Goal: Information Seeking & Learning: Check status

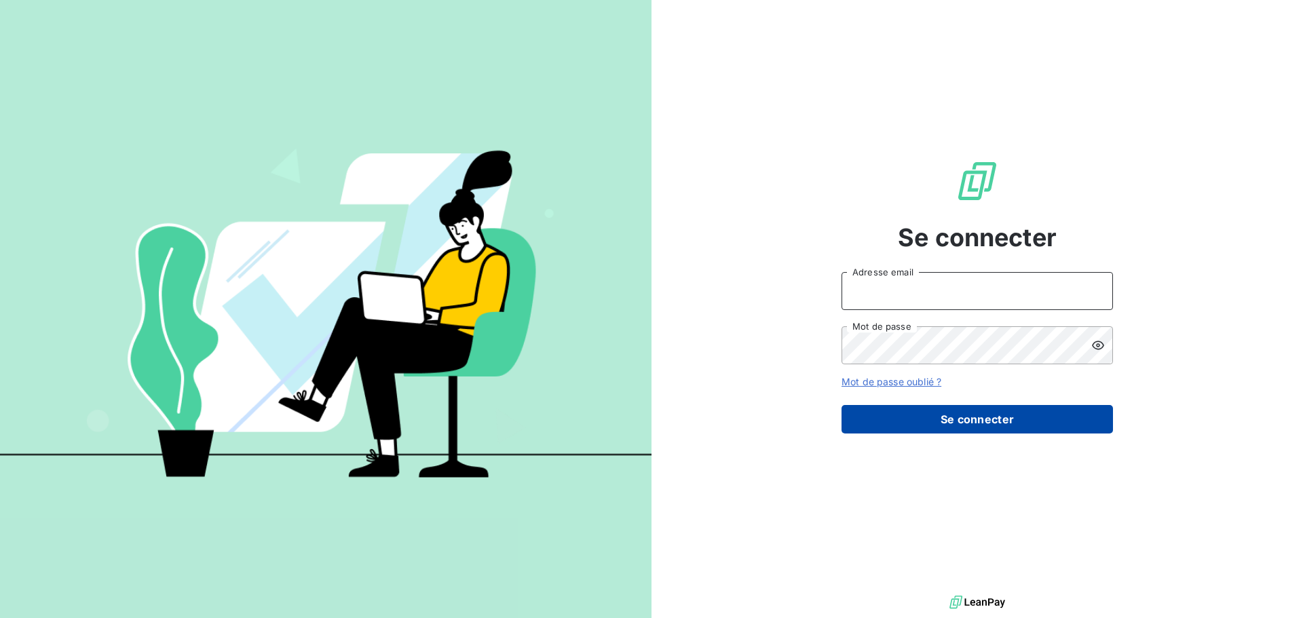
type input "[EMAIL_ADDRESS][DOMAIN_NAME]"
click at [985, 427] on button "Se connecter" at bounding box center [978, 419] width 272 height 29
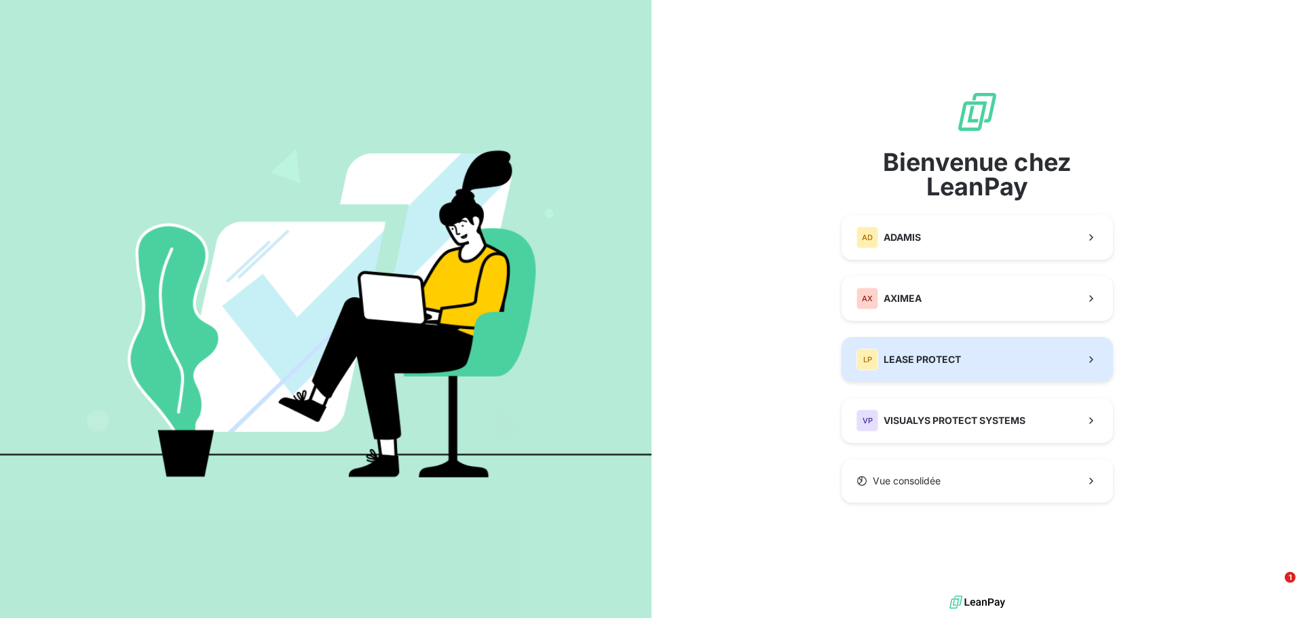
click at [924, 365] on span "LEASE PROTECT" at bounding box center [922, 360] width 77 height 14
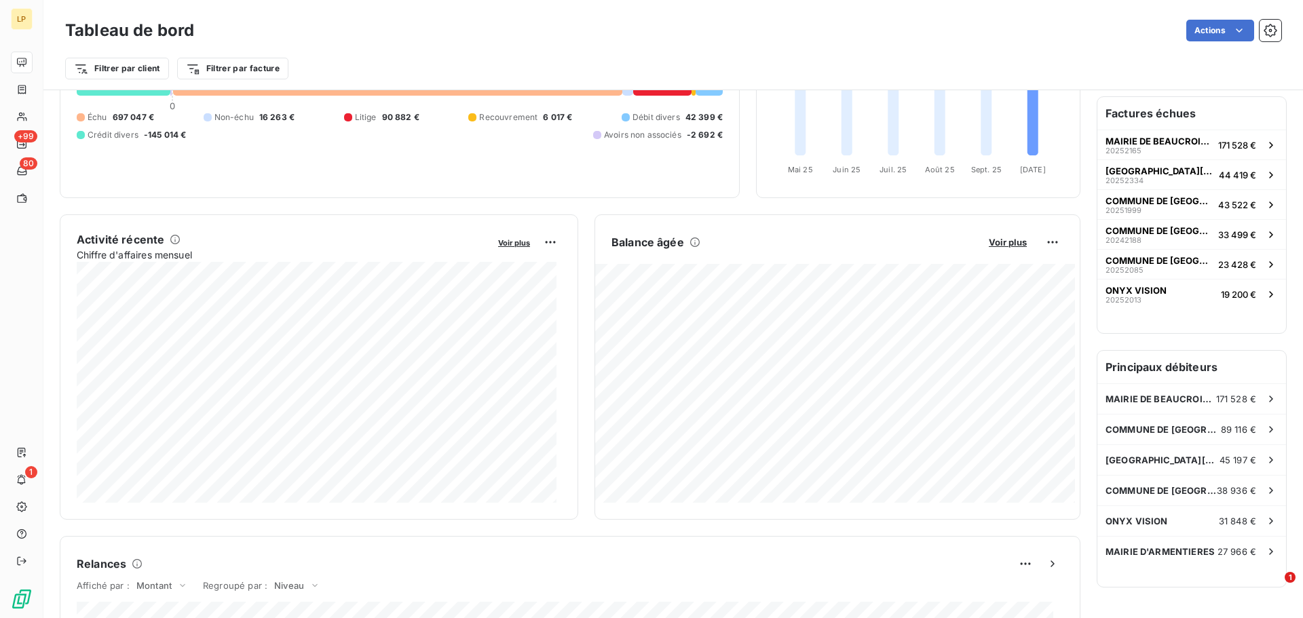
scroll to position [137, 0]
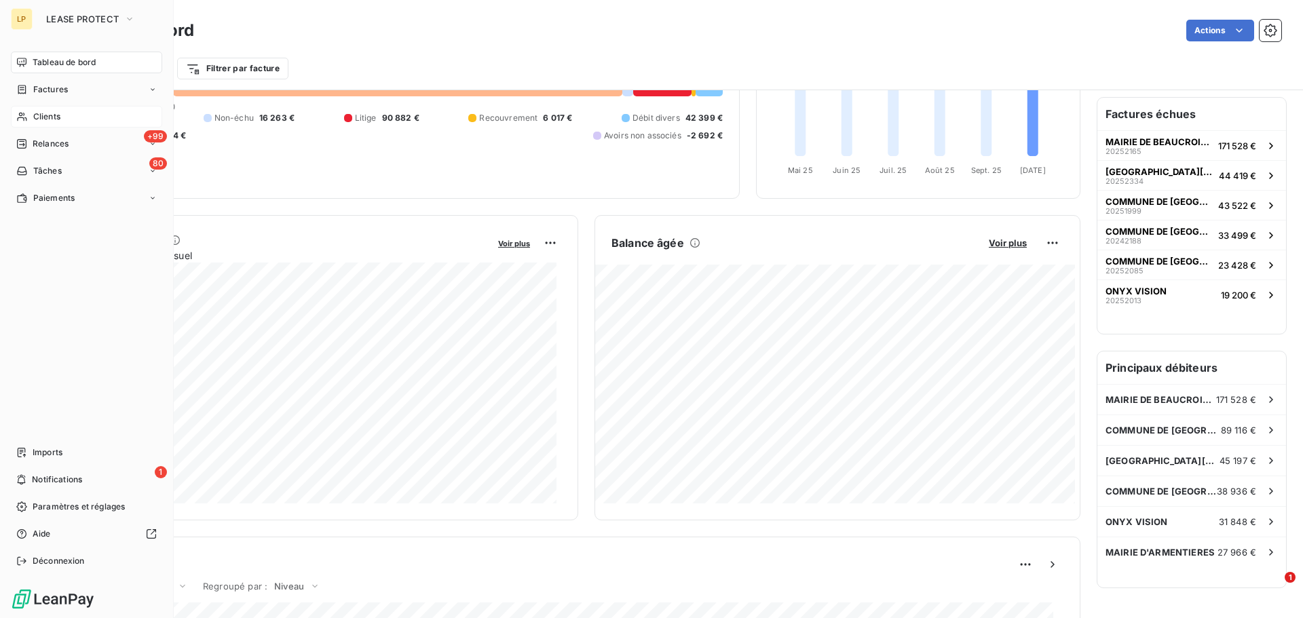
click at [26, 115] on icon at bounding box center [22, 116] width 12 height 11
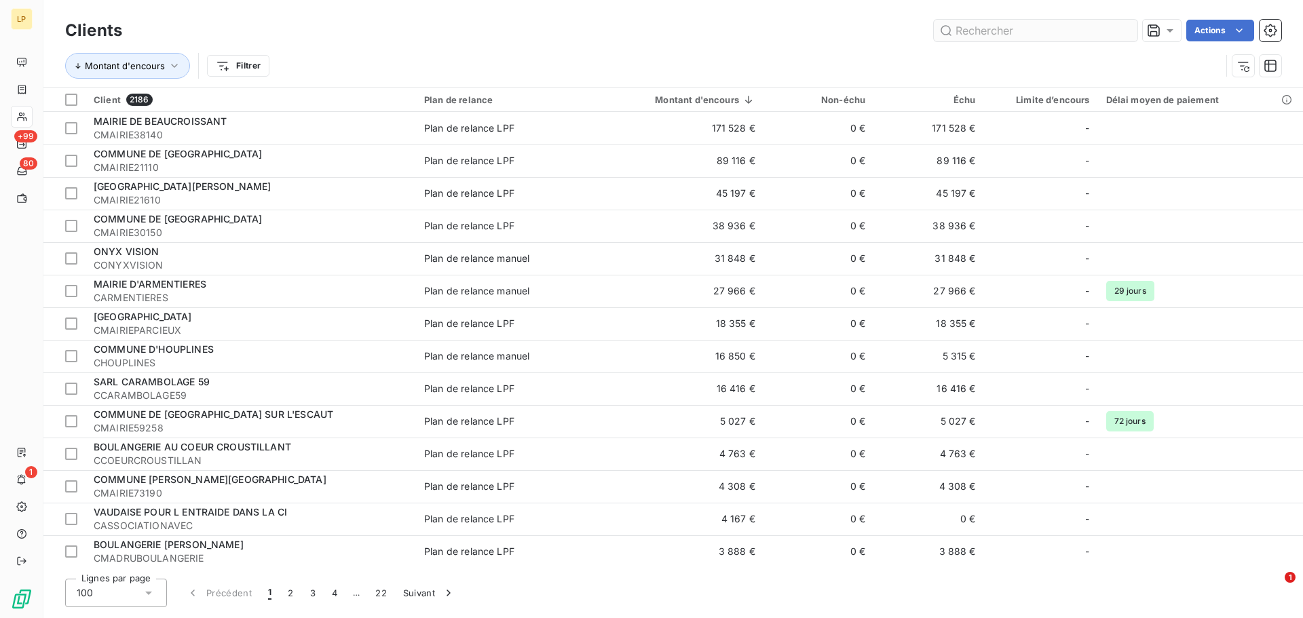
click at [976, 34] on input "text" at bounding box center [1036, 31] width 204 height 22
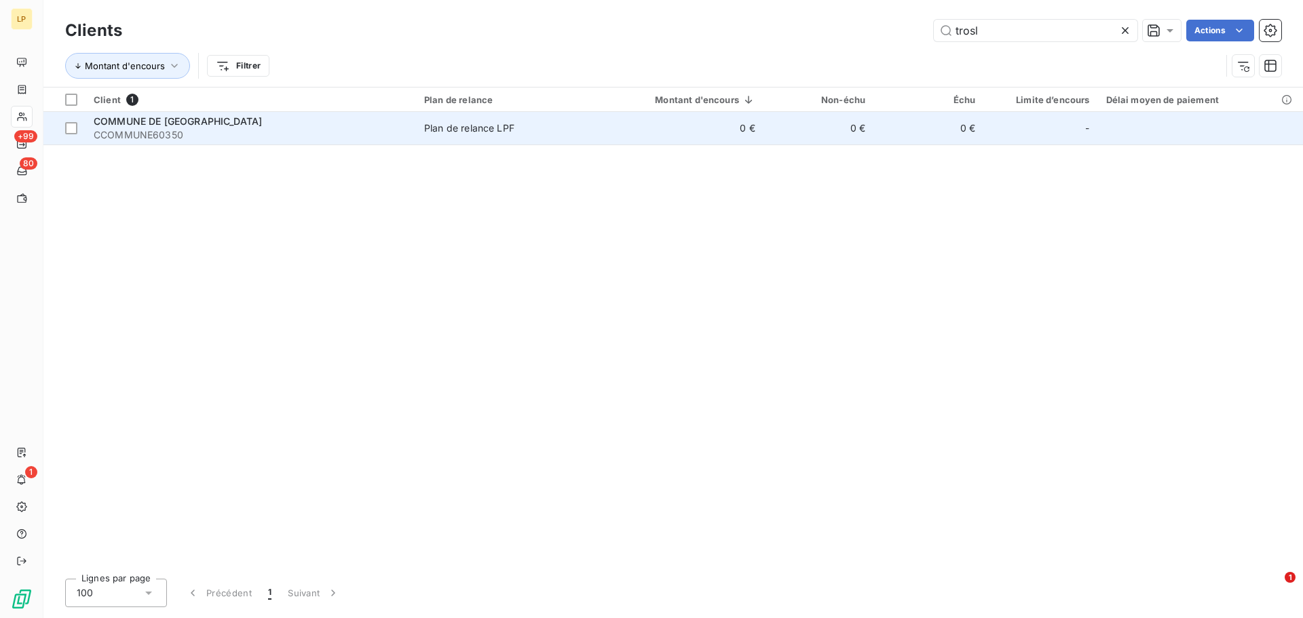
type input "trosl"
click at [620, 129] on td "0 €" at bounding box center [679, 128] width 168 height 33
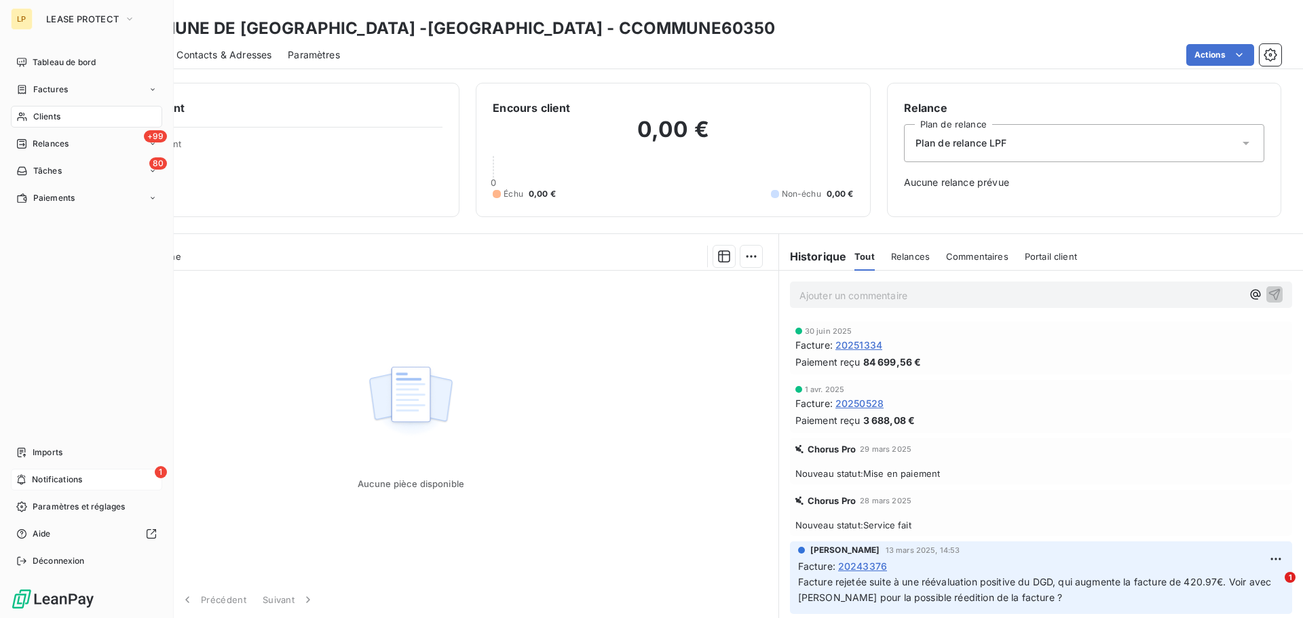
click at [61, 487] on div "1 Notifications" at bounding box center [86, 480] width 151 height 22
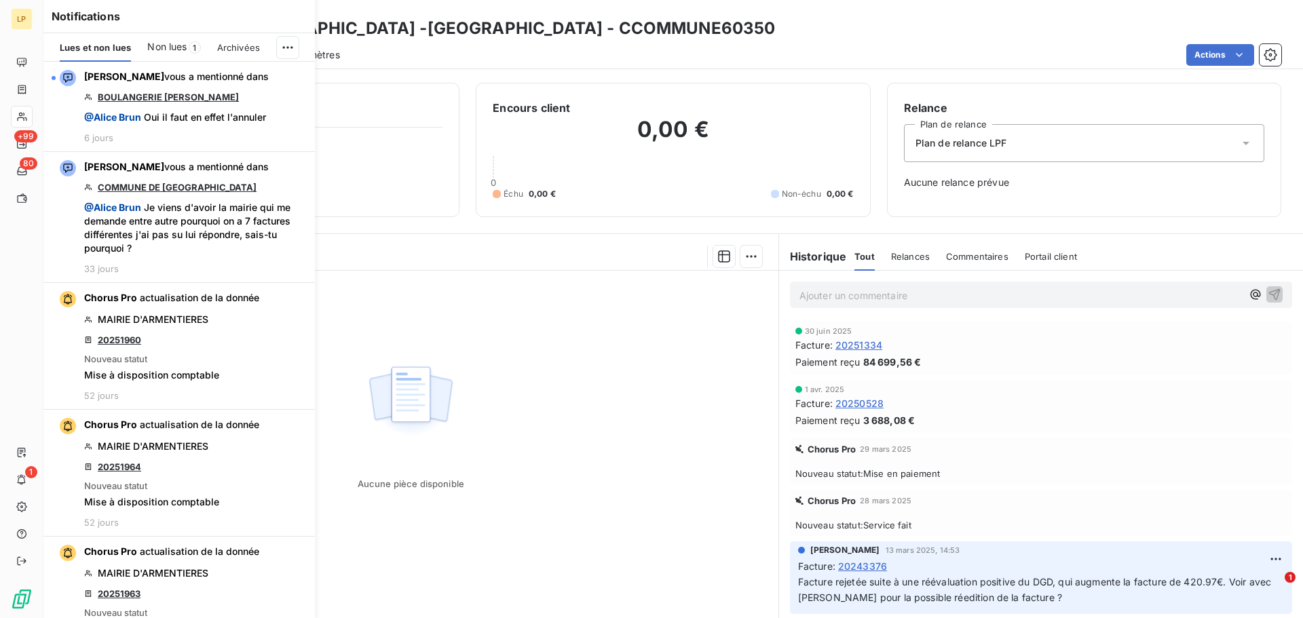
click at [174, 41] on span "Non lues" at bounding box center [166, 47] width 39 height 14
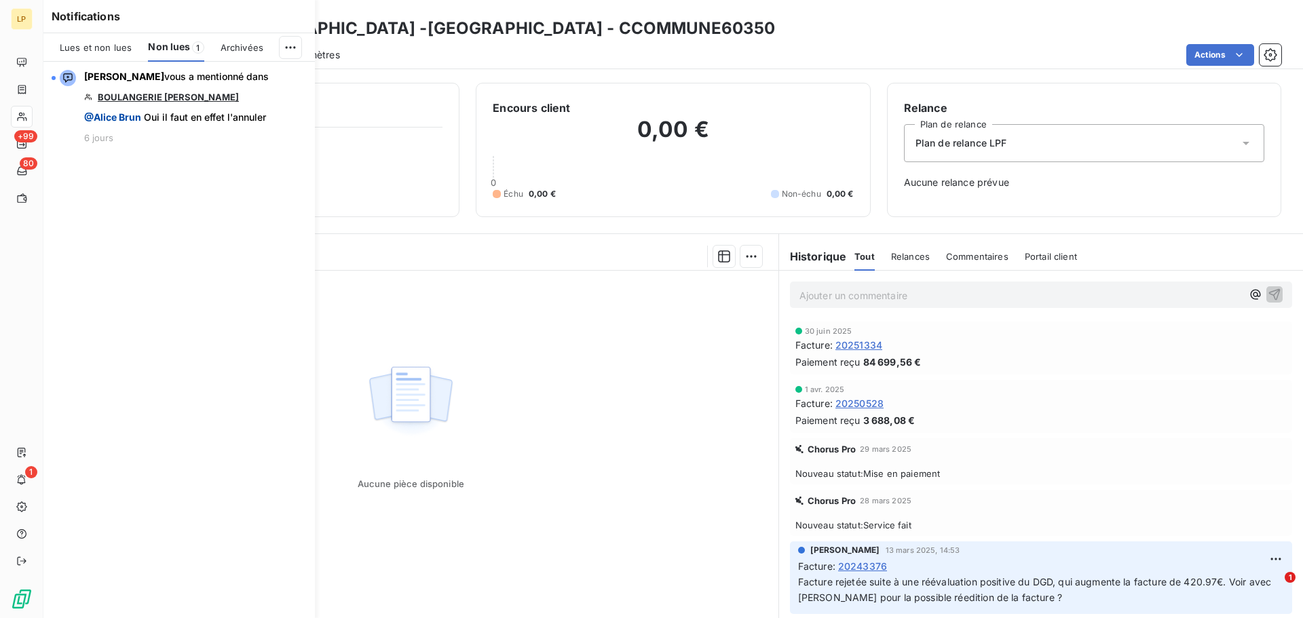
click at [102, 51] on span "Lues et non lues" at bounding box center [96, 47] width 72 height 11
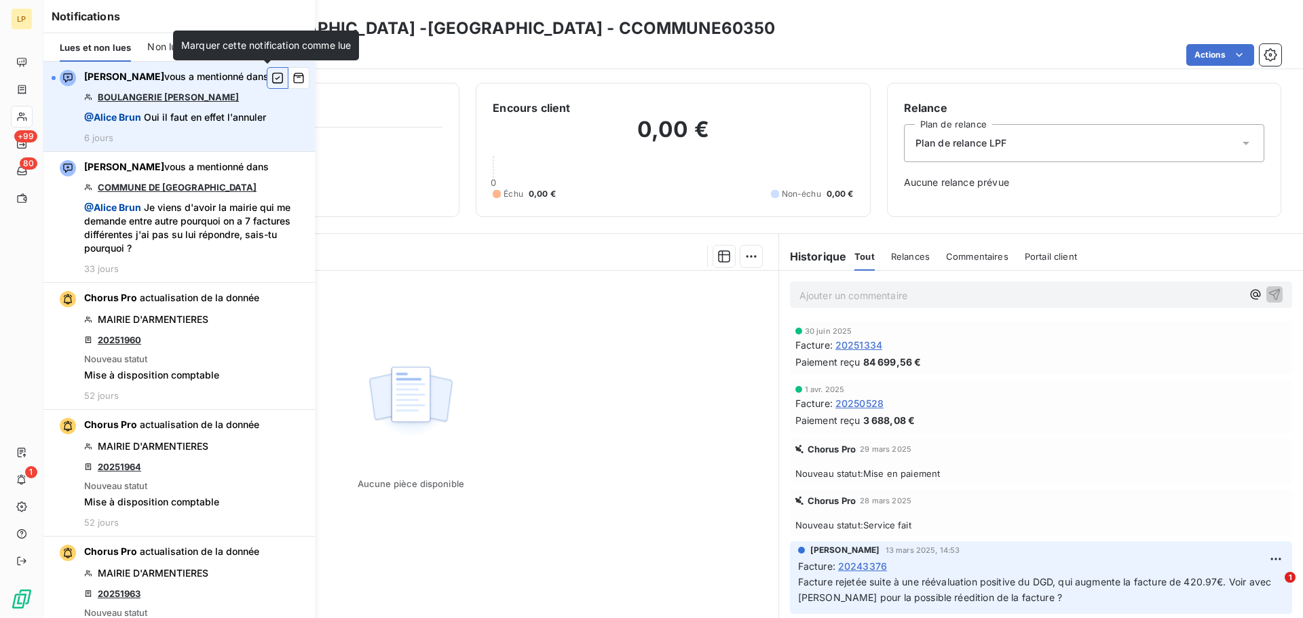
click at [272, 79] on icon "button" at bounding box center [278, 78] width 12 height 14
click at [658, 37] on div "Clients COMMUNE DE [GEOGRAPHIC_DATA] -[GEOGRAPHIC_DATA] - CCOMMUNE60350" at bounding box center [673, 28] width 1260 height 24
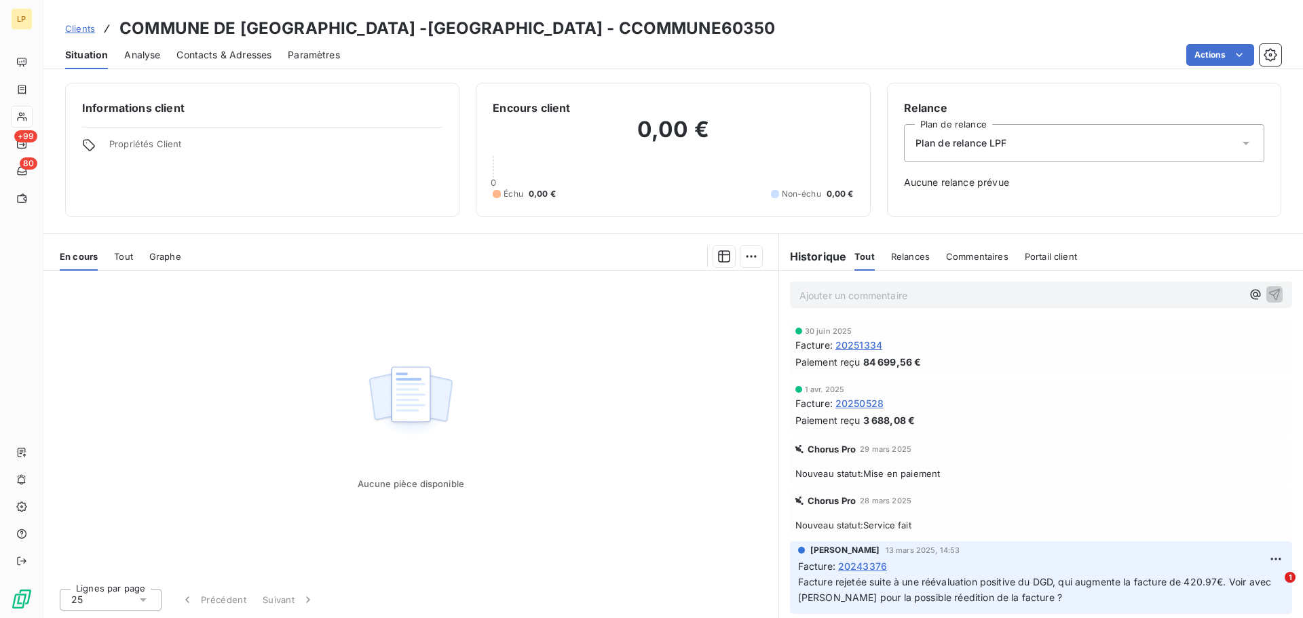
click at [79, 29] on span "Clients" at bounding box center [80, 28] width 30 height 11
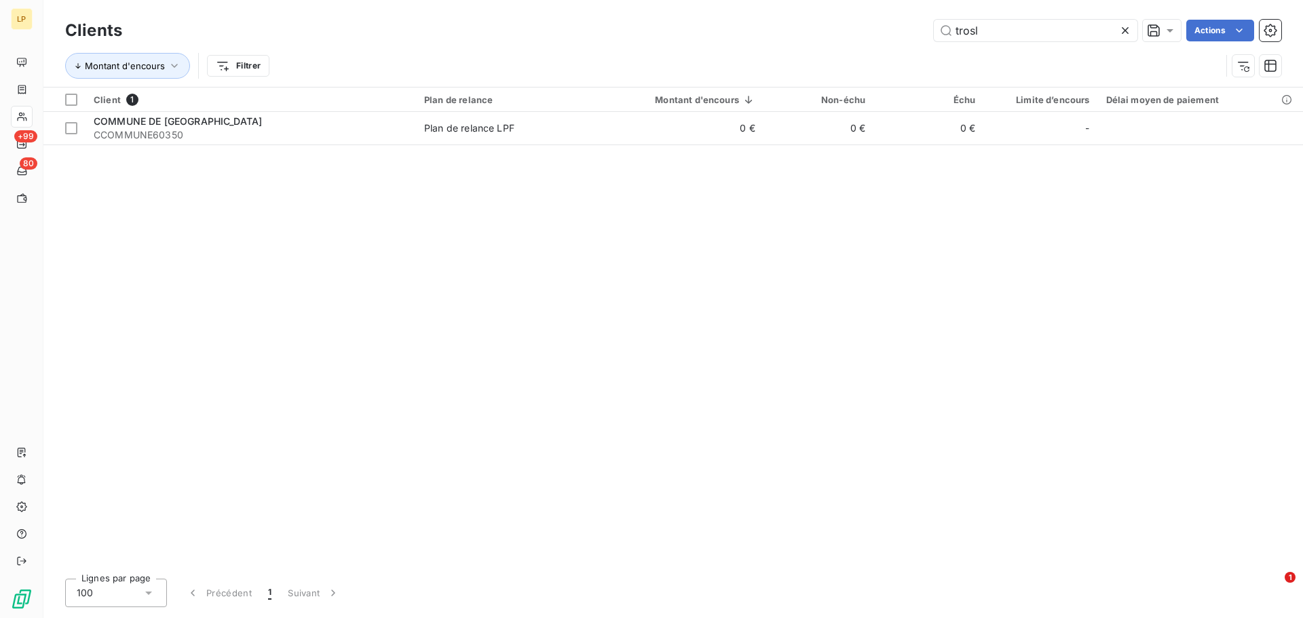
drag, startPoint x: 953, startPoint y: 41, endPoint x: 874, endPoint y: 30, distance: 80.3
click at [874, 30] on div "Clients trosl Actions" at bounding box center [673, 30] width 1216 height 29
drag, startPoint x: 1009, startPoint y: 28, endPoint x: 905, endPoint y: 10, distance: 105.4
click at [905, 10] on div "Clients trosl Actions Montant d'encours Filtrer" at bounding box center [673, 43] width 1260 height 87
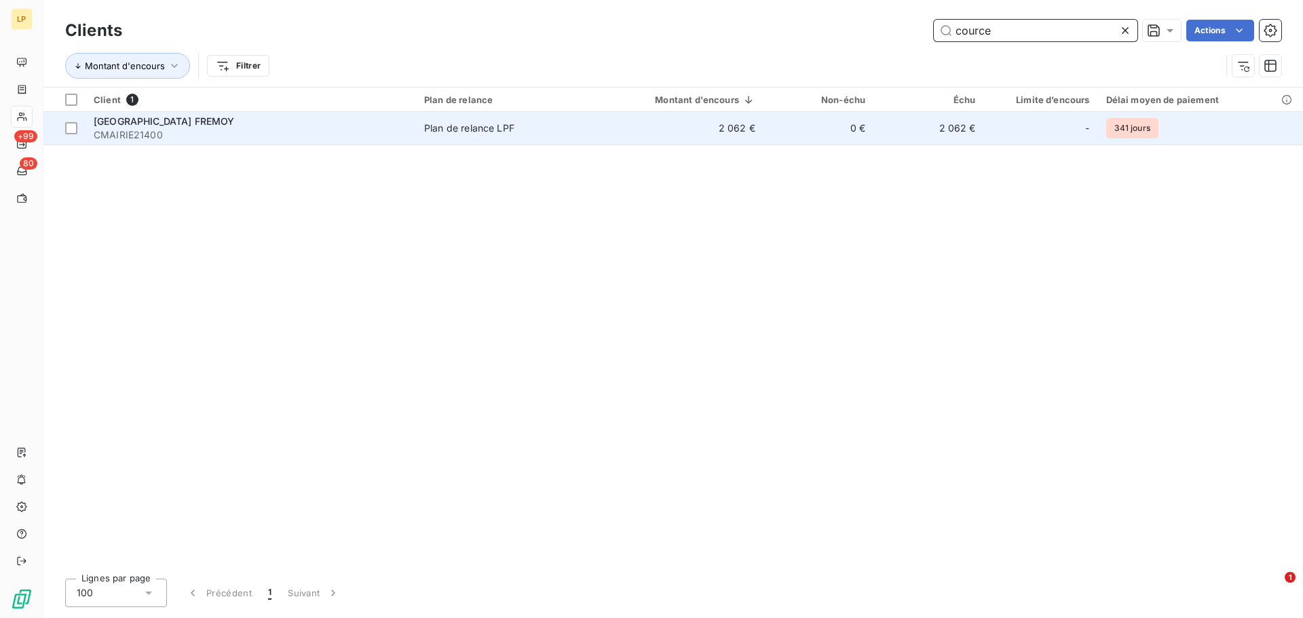
type input "cource"
click at [642, 135] on td "2 062 €" at bounding box center [679, 128] width 168 height 33
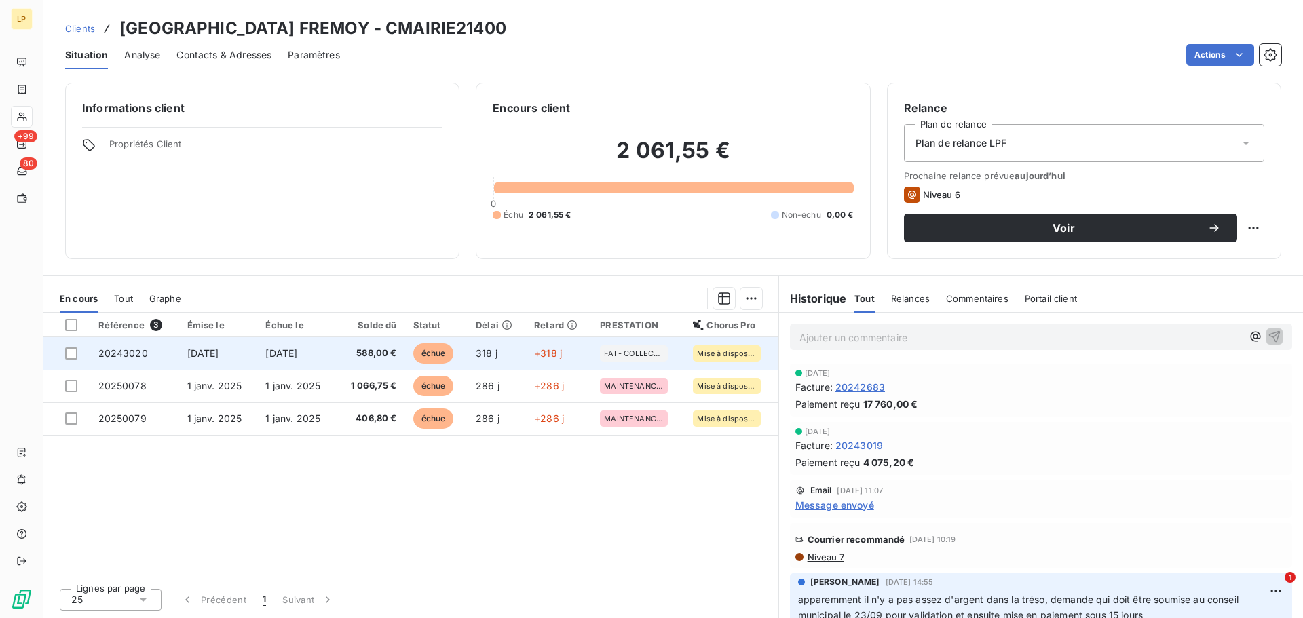
click at [368, 357] on span "588,00 €" at bounding box center [370, 354] width 52 height 14
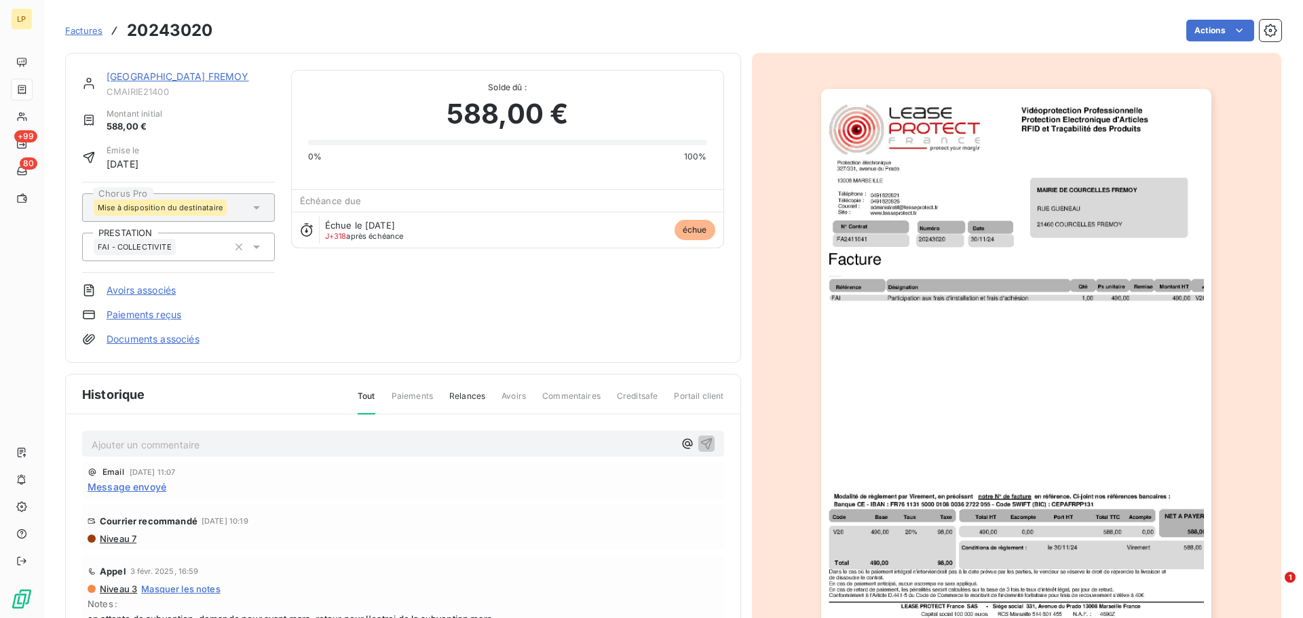
click at [77, 32] on span "Factures" at bounding box center [83, 30] width 37 height 11
click at [220, 82] on div "[GEOGRAPHIC_DATA] FREMOY" at bounding box center [191, 77] width 168 height 14
click at [221, 78] on link "[GEOGRAPHIC_DATA] FREMOY" at bounding box center [178, 77] width 143 height 12
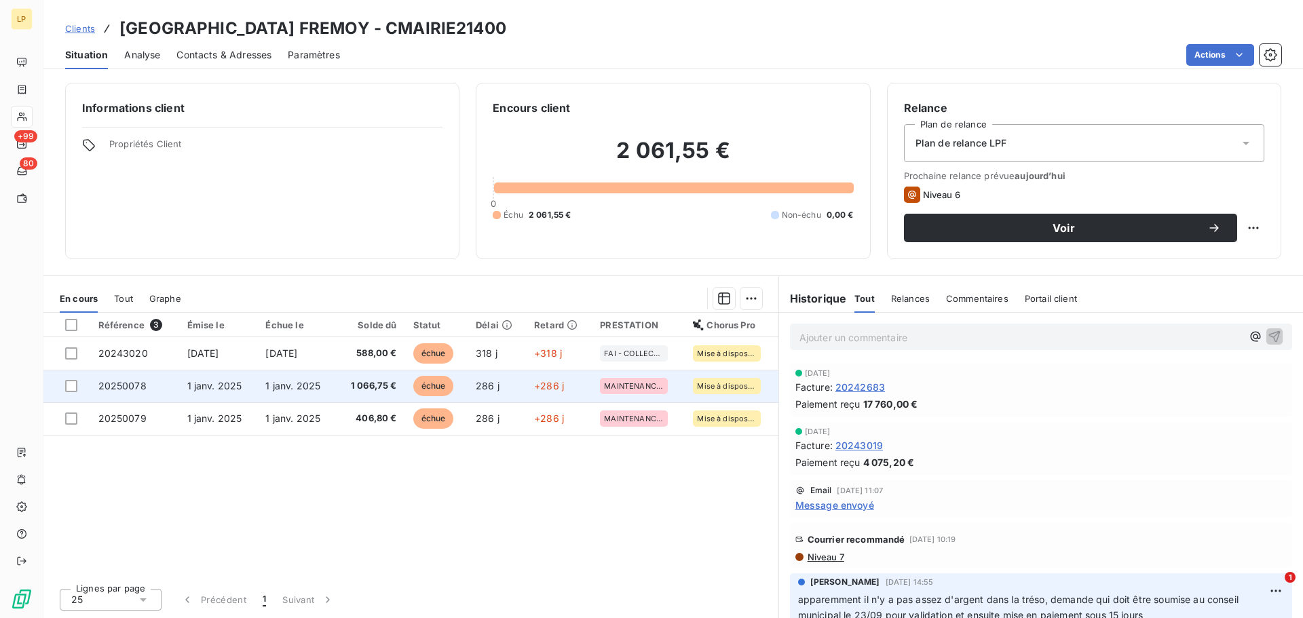
click at [308, 386] on span "1 janv. 2025" at bounding box center [292, 386] width 55 height 12
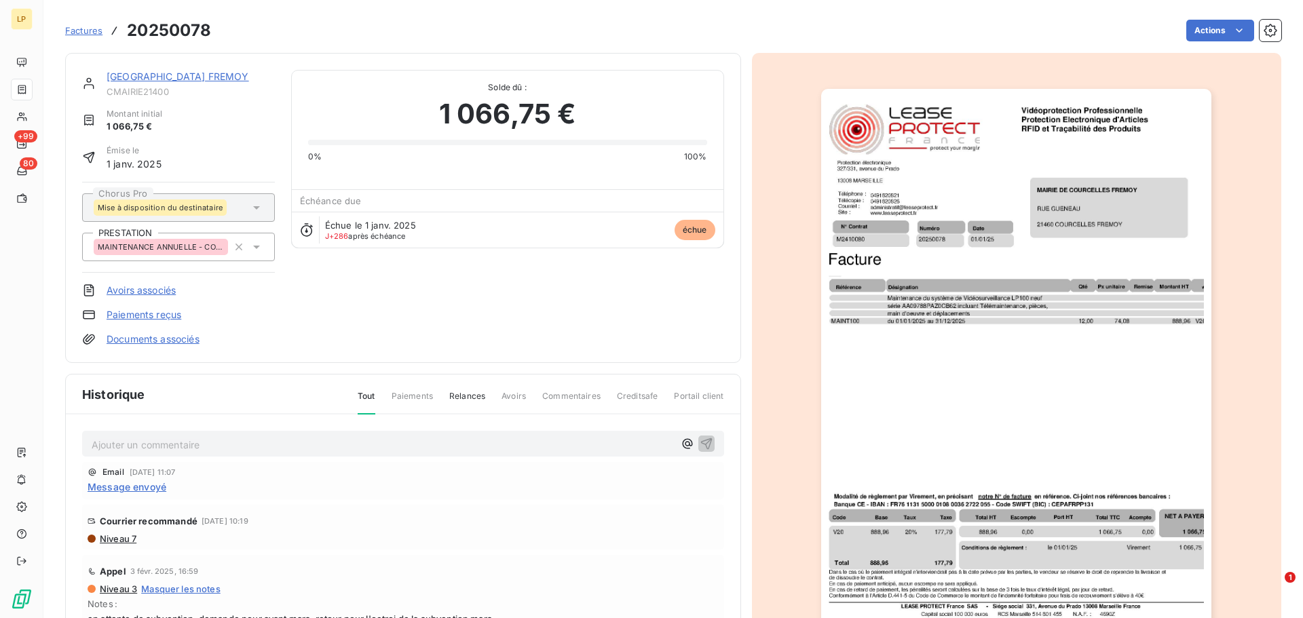
click at [192, 77] on link "[GEOGRAPHIC_DATA] FREMOY" at bounding box center [178, 77] width 143 height 12
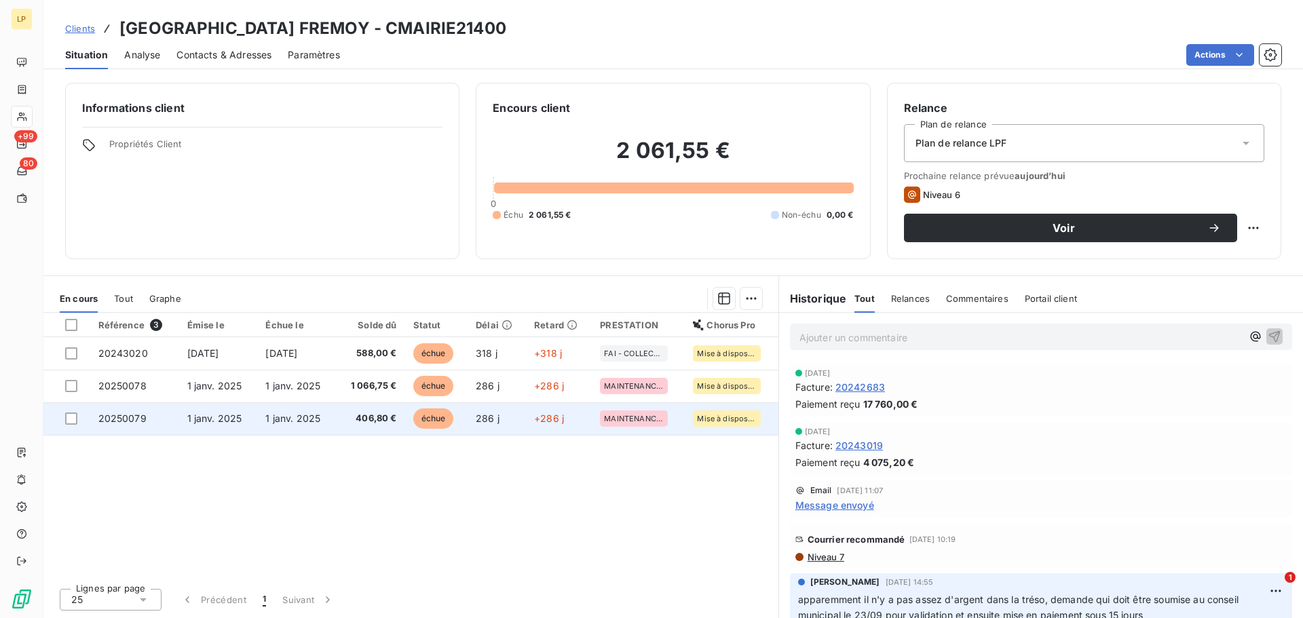
click at [396, 420] on span "406,80 €" at bounding box center [370, 419] width 52 height 14
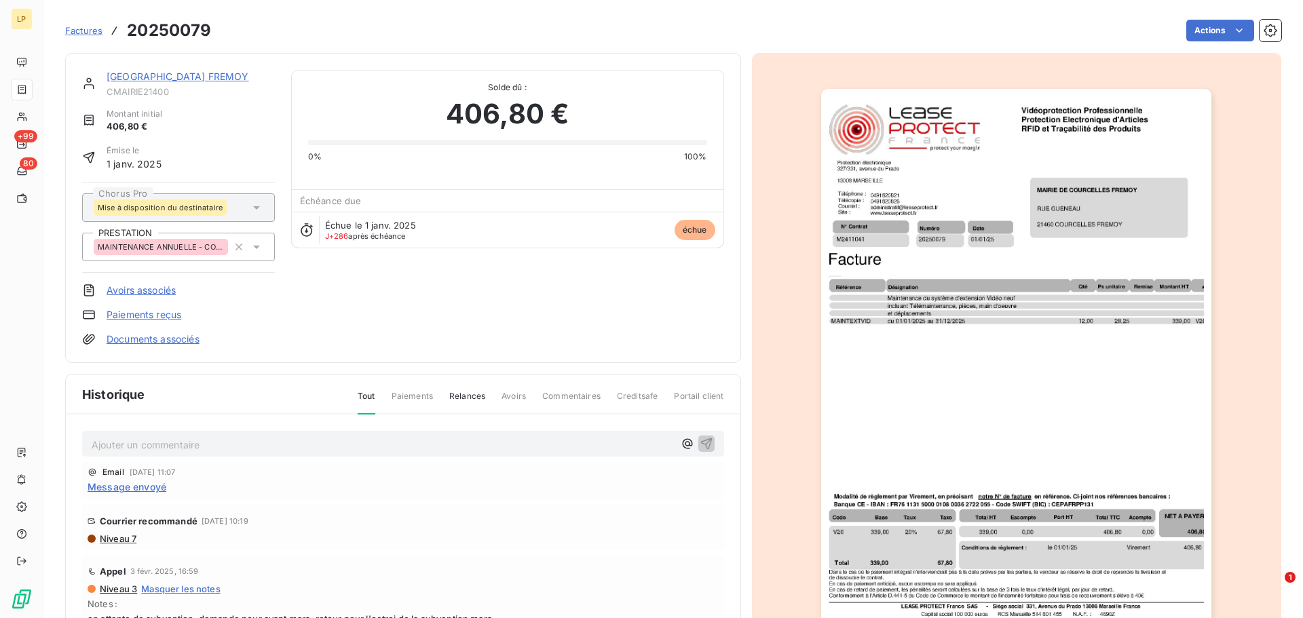
click at [182, 75] on link "[GEOGRAPHIC_DATA] FREMOY" at bounding box center [178, 77] width 143 height 12
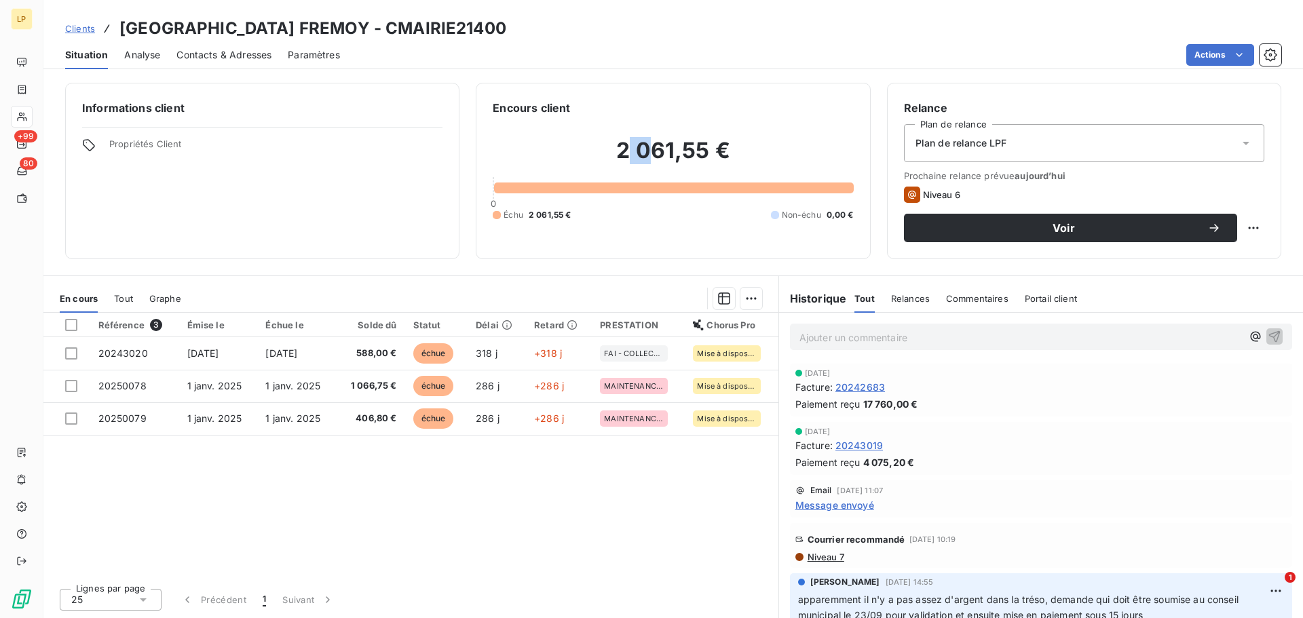
drag, startPoint x: 629, startPoint y: 148, endPoint x: 651, endPoint y: 147, distance: 22.4
click at [655, 147] on h2 "2 061,55 €" at bounding box center [673, 157] width 360 height 41
drag, startPoint x: 620, startPoint y: 145, endPoint x: 711, endPoint y: 148, distance: 90.4
click at [711, 148] on h2 "2 061,55 €" at bounding box center [673, 157] width 360 height 41
copy h2 "2 061,55"
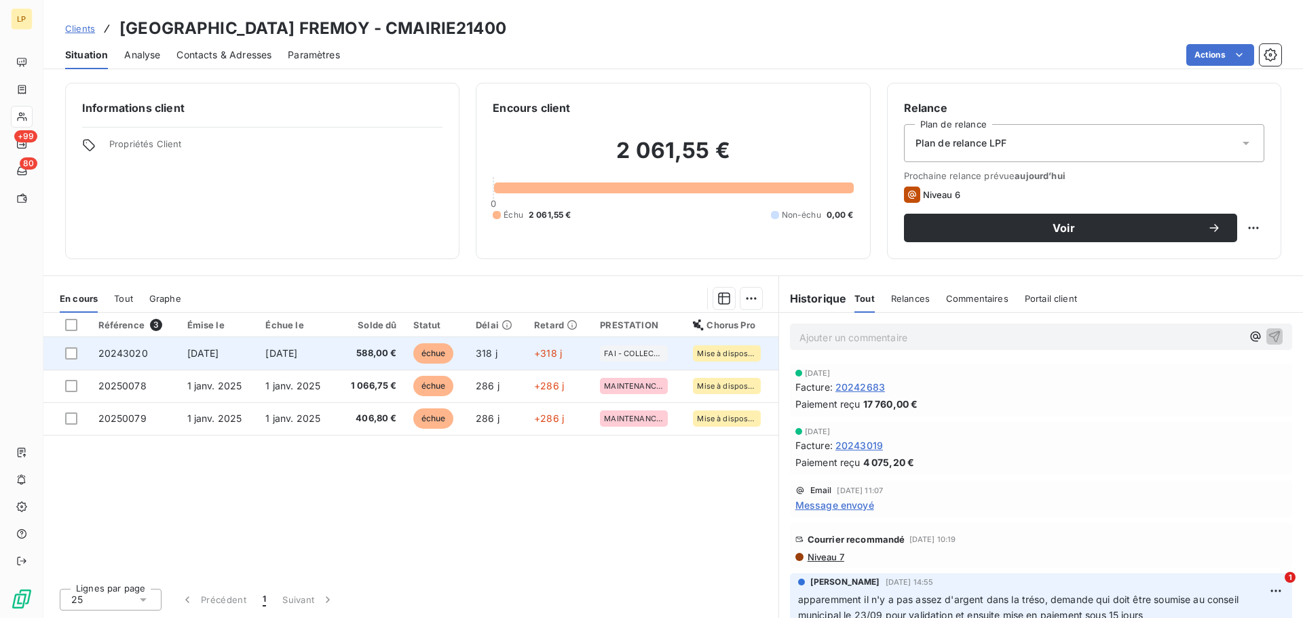
click at [346, 362] on td "588,00 €" at bounding box center [370, 353] width 69 height 33
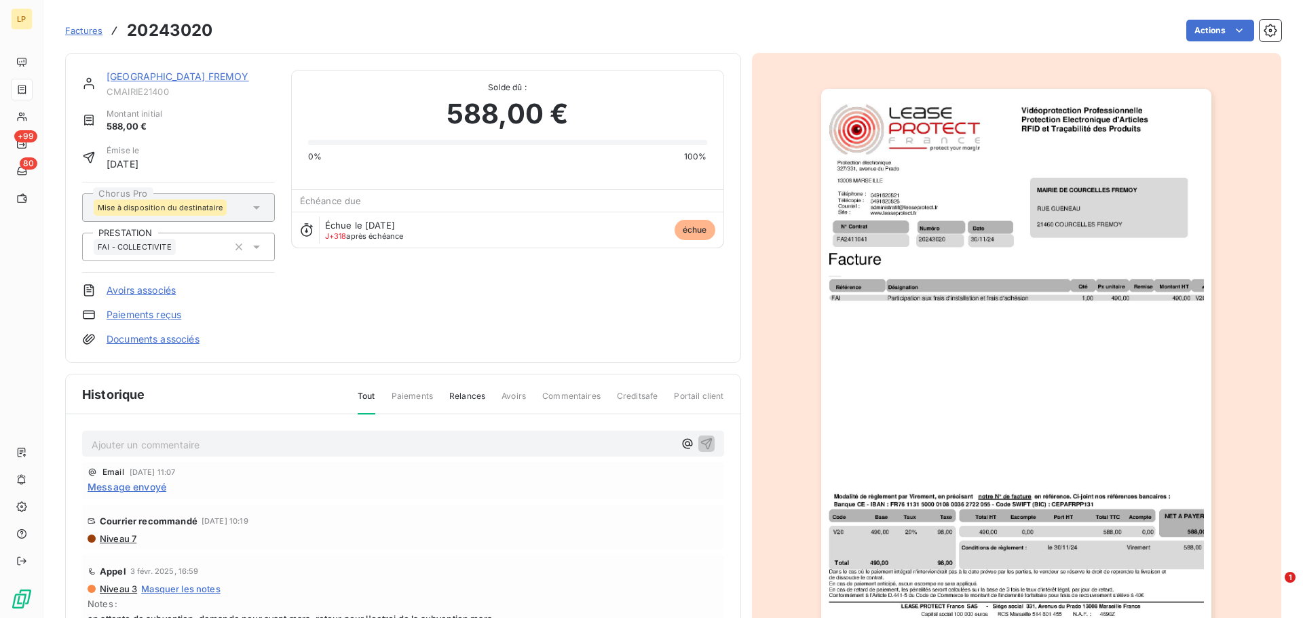
click at [249, 78] on link "[GEOGRAPHIC_DATA] FREMOY" at bounding box center [178, 77] width 143 height 12
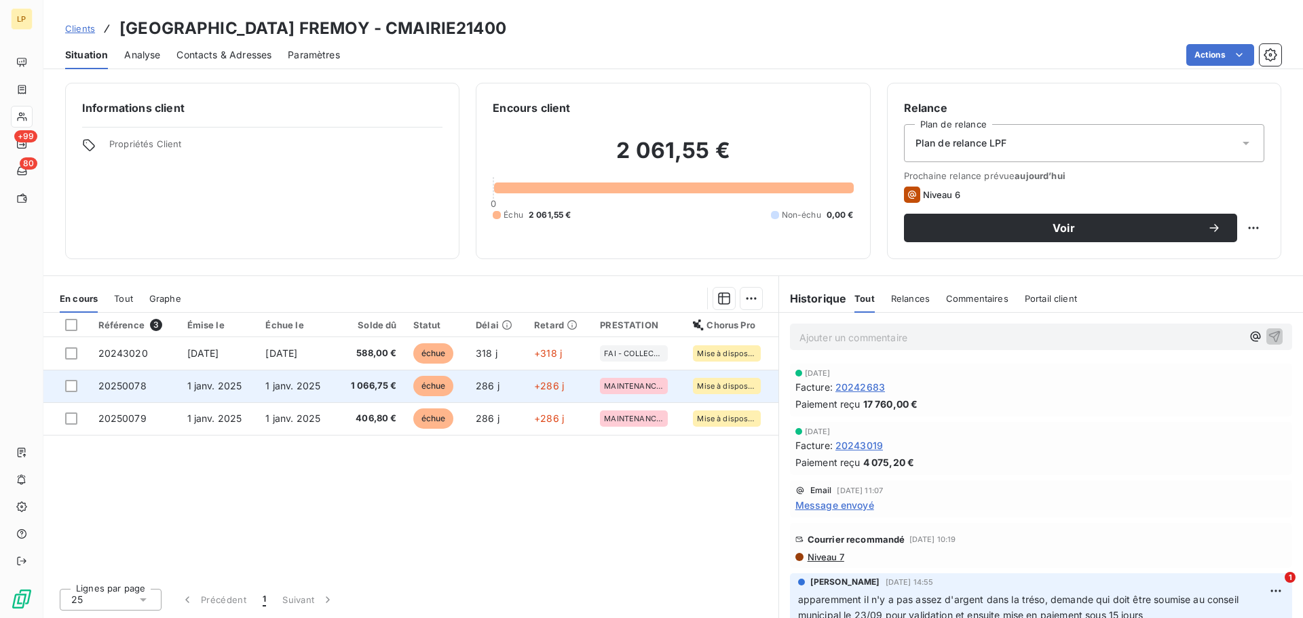
click at [394, 379] on td "1 066,75 €" at bounding box center [370, 386] width 69 height 33
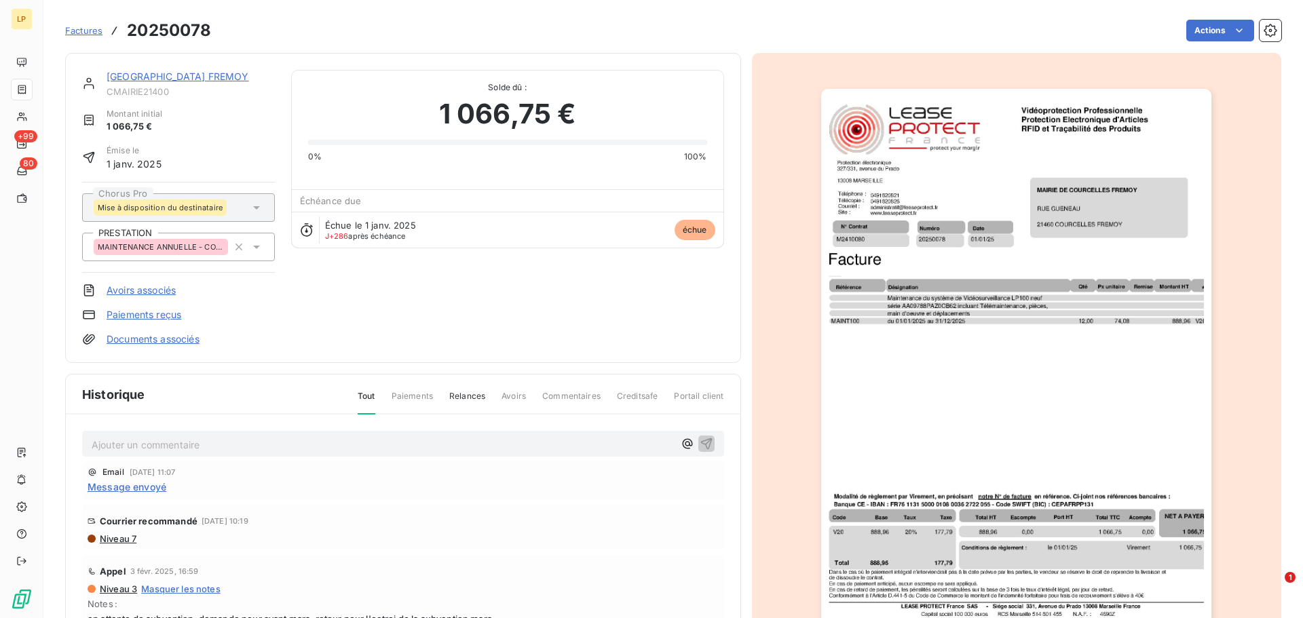
click at [191, 73] on link "[GEOGRAPHIC_DATA] FREMOY" at bounding box center [178, 77] width 143 height 12
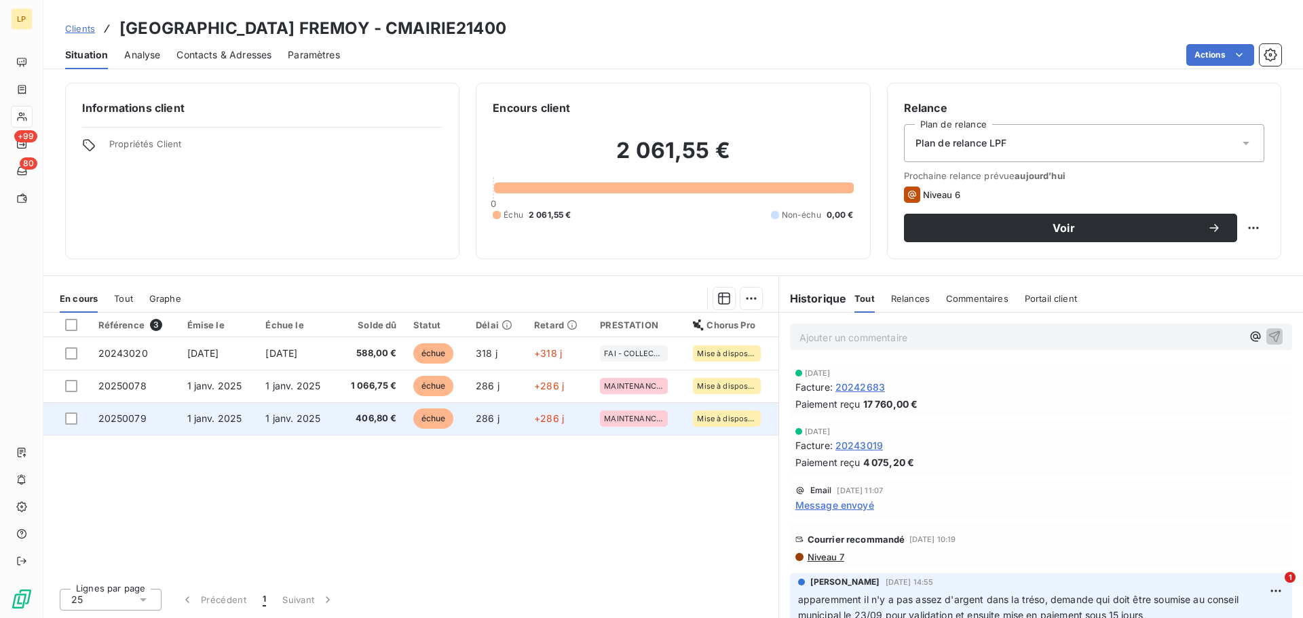
click at [306, 422] on span "1 janv. 2025" at bounding box center [292, 419] width 55 height 12
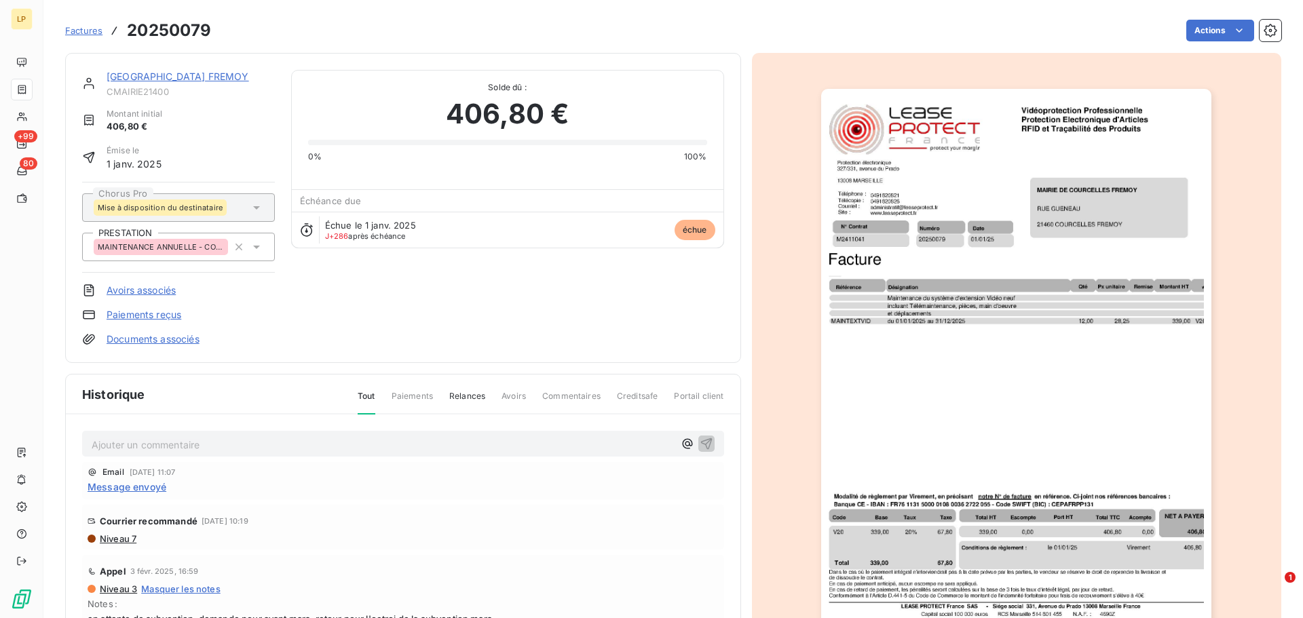
click at [234, 77] on link "[GEOGRAPHIC_DATA] FREMOY" at bounding box center [178, 77] width 143 height 12
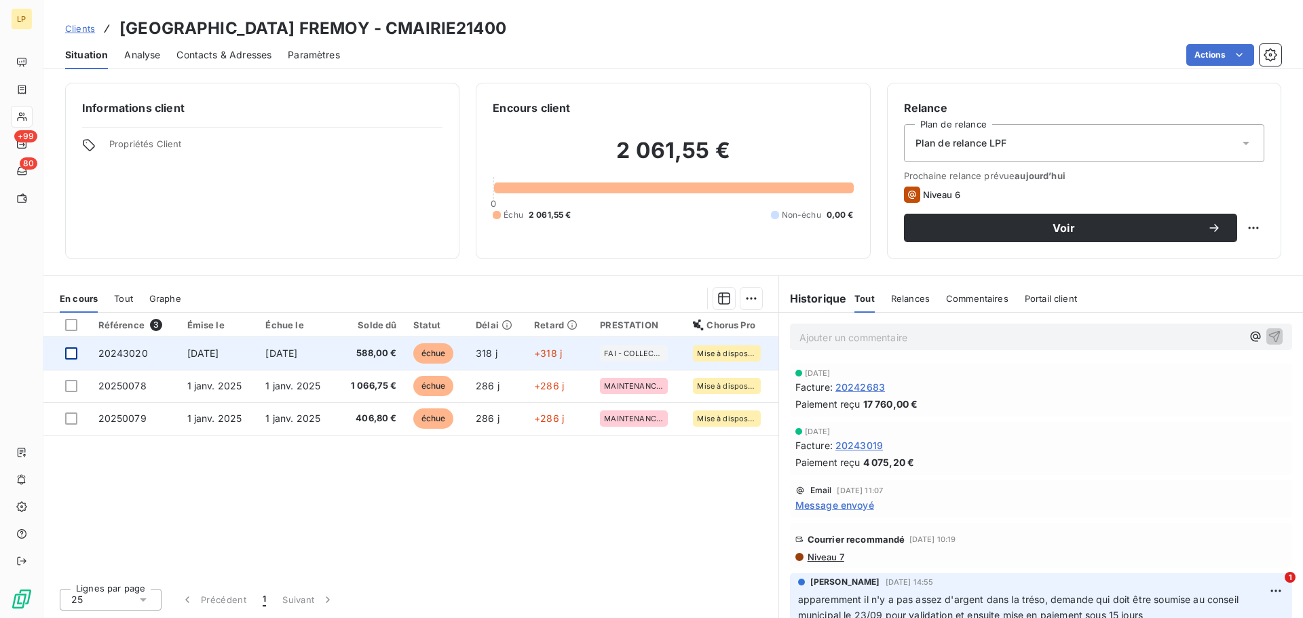
click at [72, 352] on div at bounding box center [71, 354] width 12 height 12
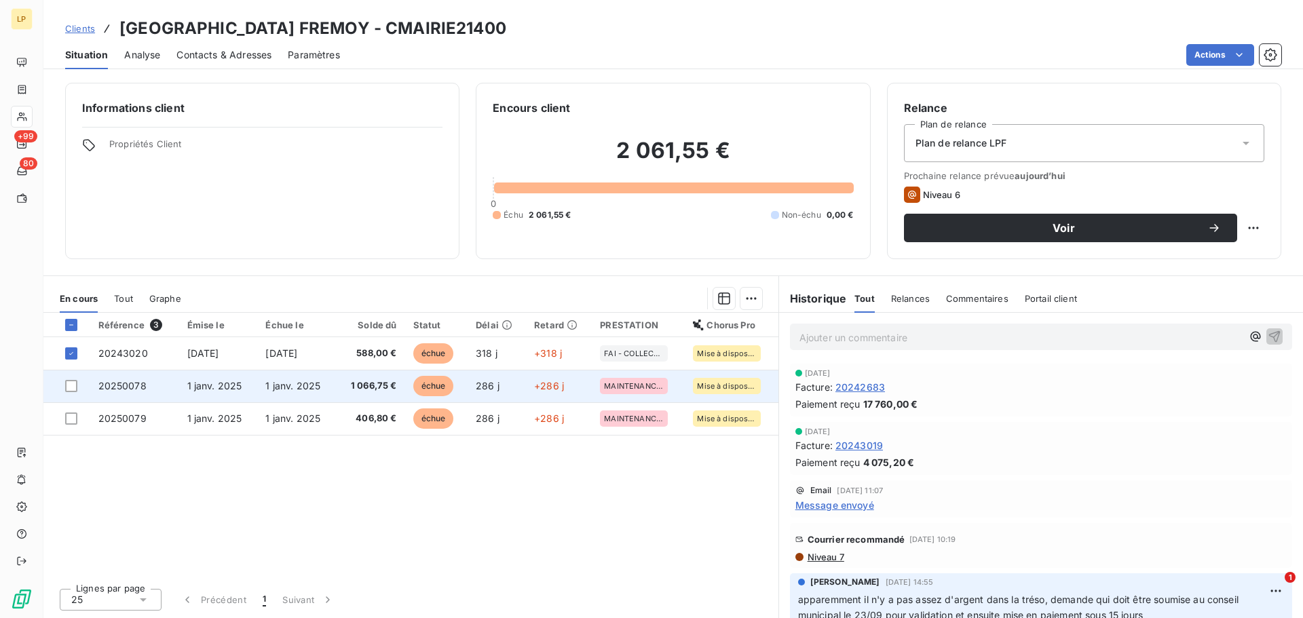
click at [64, 386] on td at bounding box center [66, 386] width 47 height 33
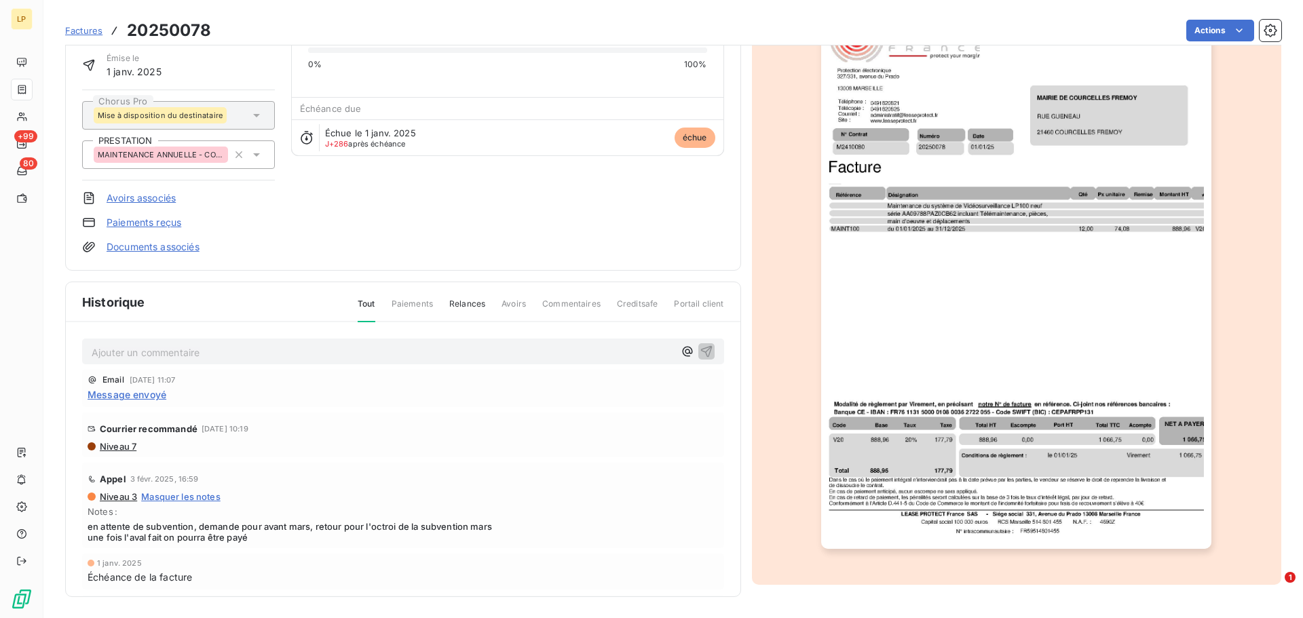
scroll to position [94, 0]
click at [1074, 290] on img "button" at bounding box center [1016, 272] width 390 height 553
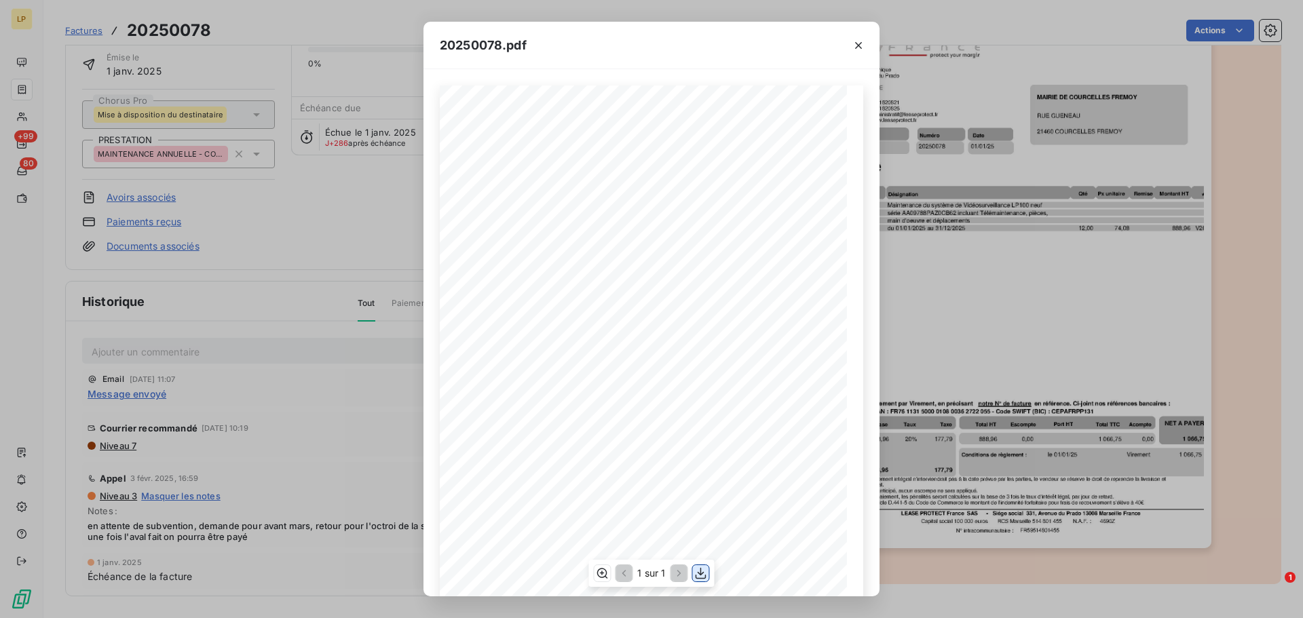
click at [698, 573] on icon "button" at bounding box center [701, 574] width 11 height 12
click at [1019, 237] on div "20250078.pdf N° Contrat Numéro 20250078 [DATE] M2410080 Date Protection électro…" at bounding box center [651, 309] width 1303 height 618
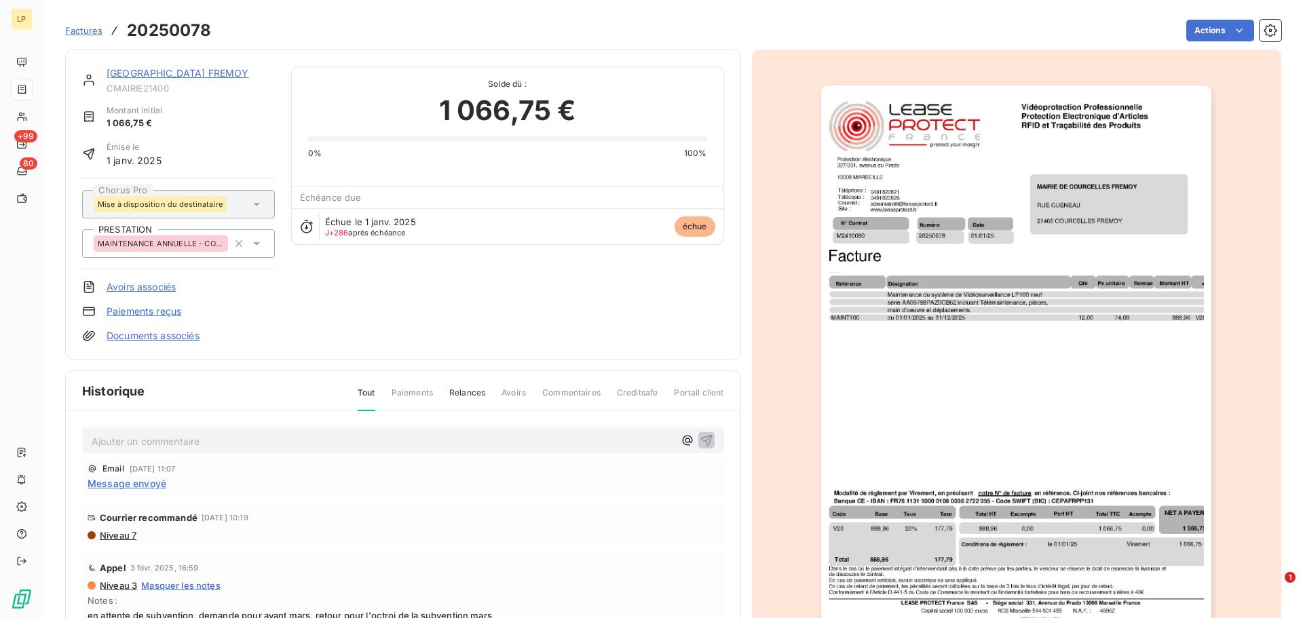
scroll to position [0, 0]
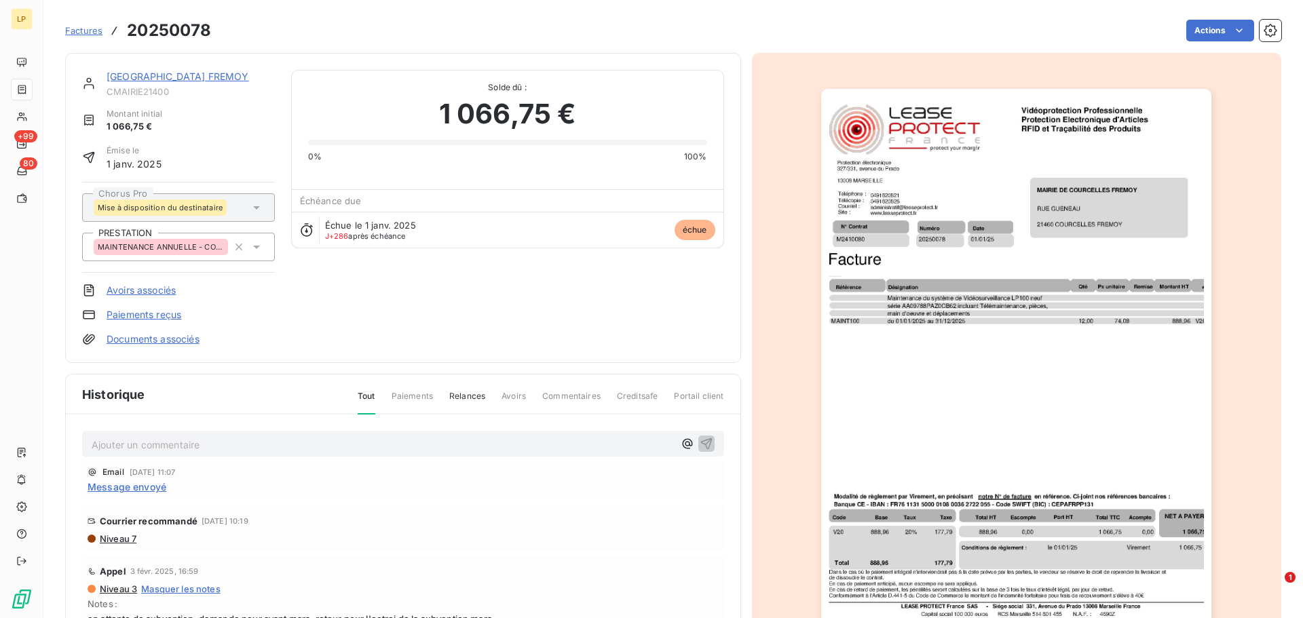
click at [210, 77] on link "[GEOGRAPHIC_DATA] FREMOY" at bounding box center [178, 77] width 143 height 12
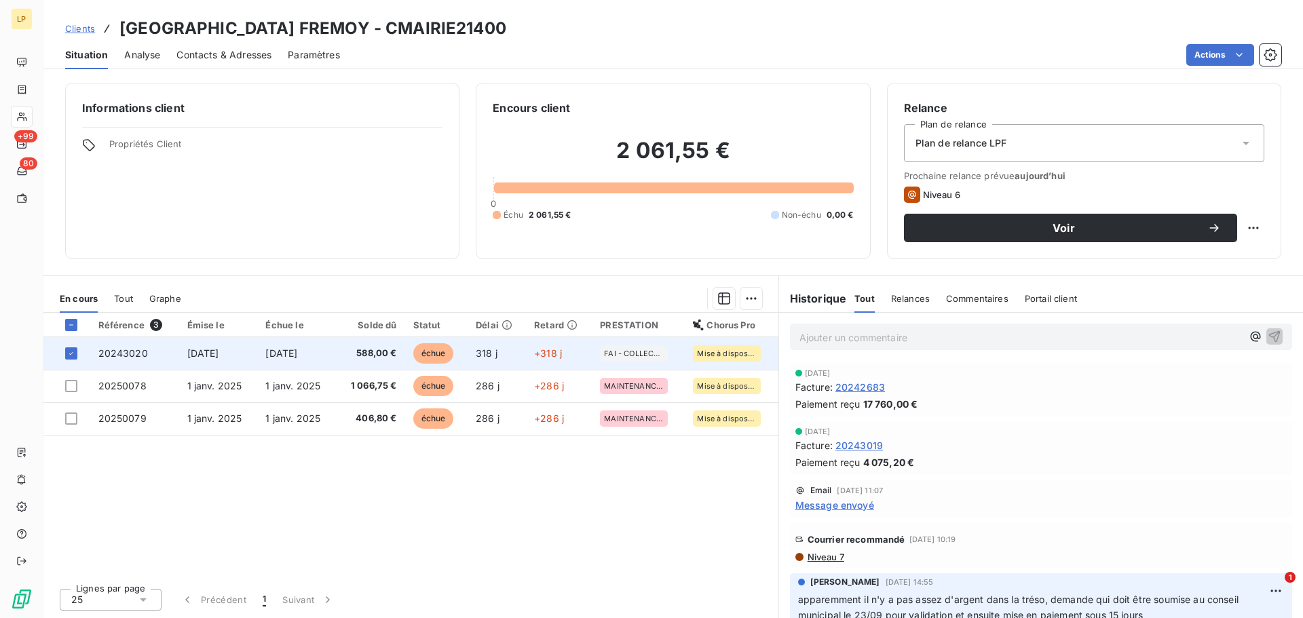
click at [367, 354] on span "588,00 €" at bounding box center [370, 354] width 52 height 14
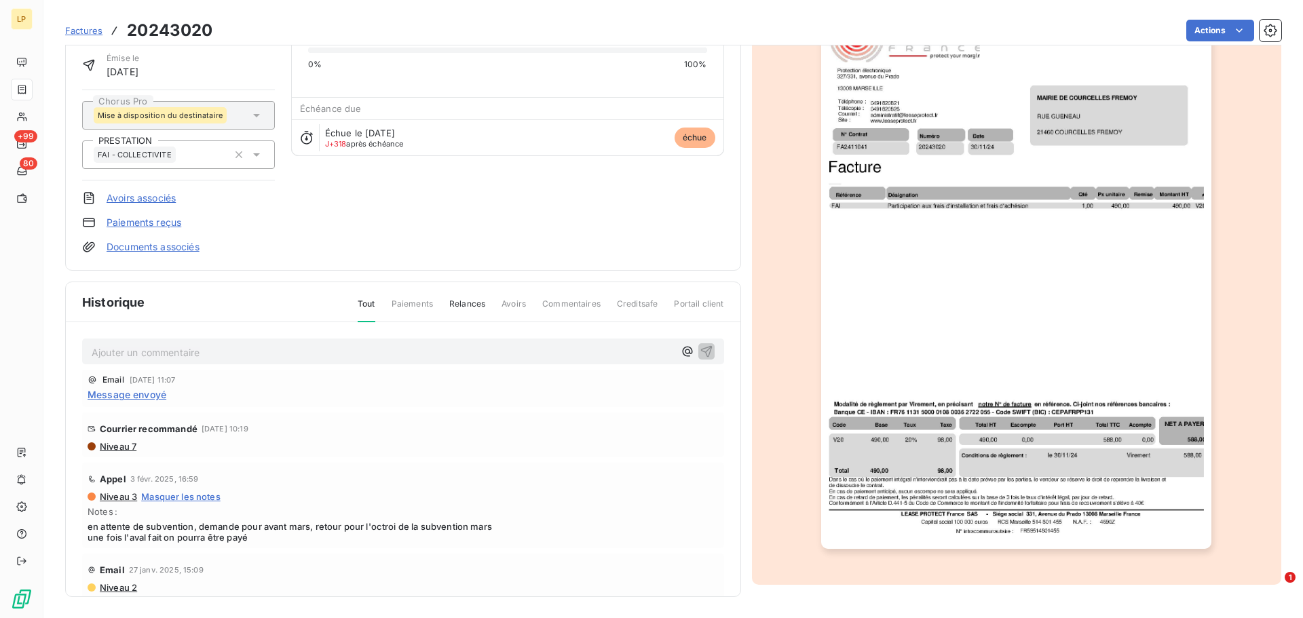
scroll to position [94, 0]
click at [1047, 349] on img "button" at bounding box center [1016, 272] width 390 height 553
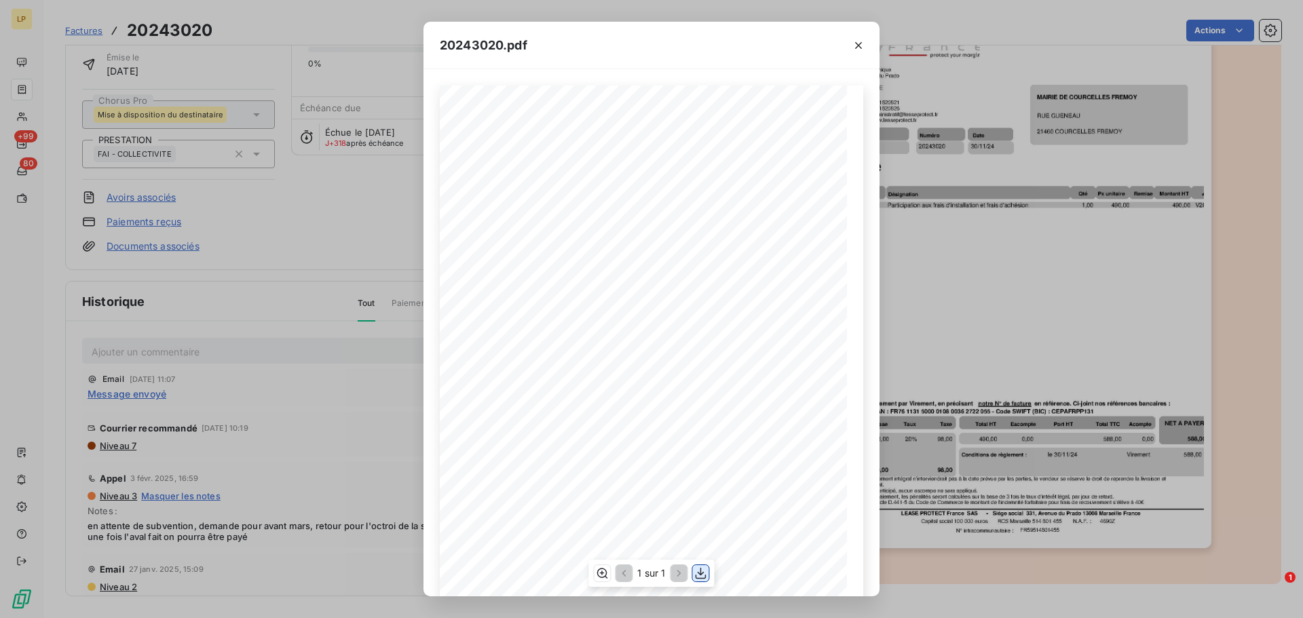
click at [700, 576] on icon "button" at bounding box center [701, 574] width 14 height 14
click at [1059, 267] on div "20243020.pdf N° Contrat Numéro 20243020 [DATE] FA2411041 Date Protection électr…" at bounding box center [651, 309] width 1303 height 618
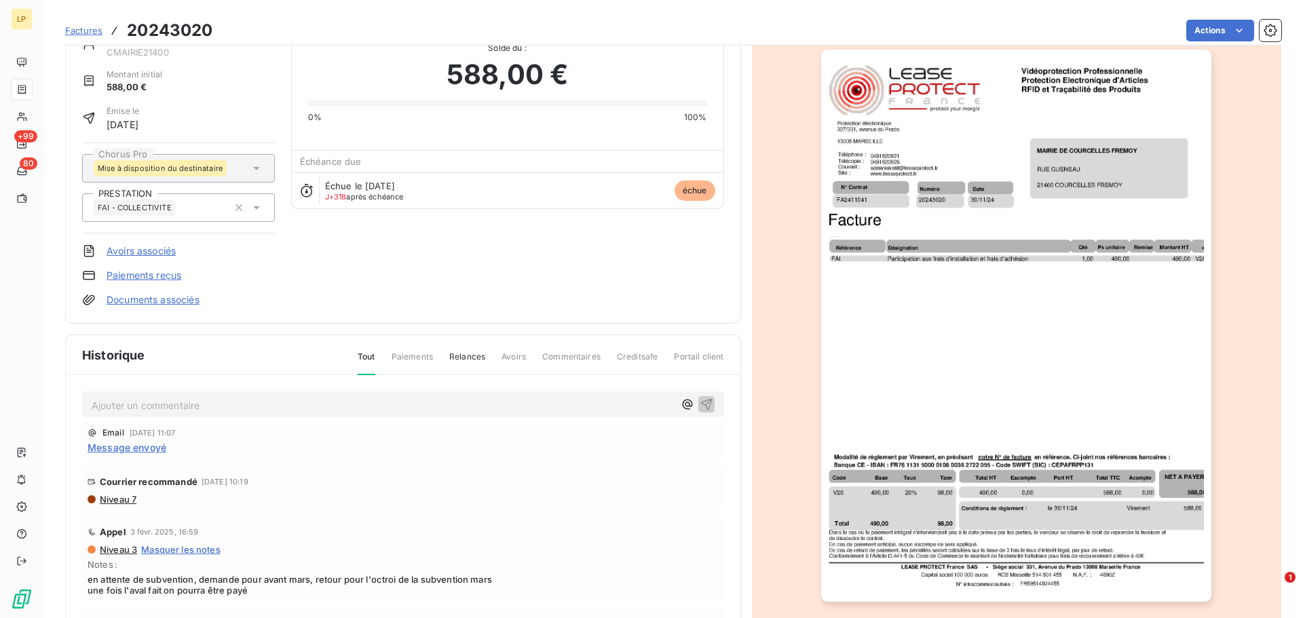
scroll to position [0, 0]
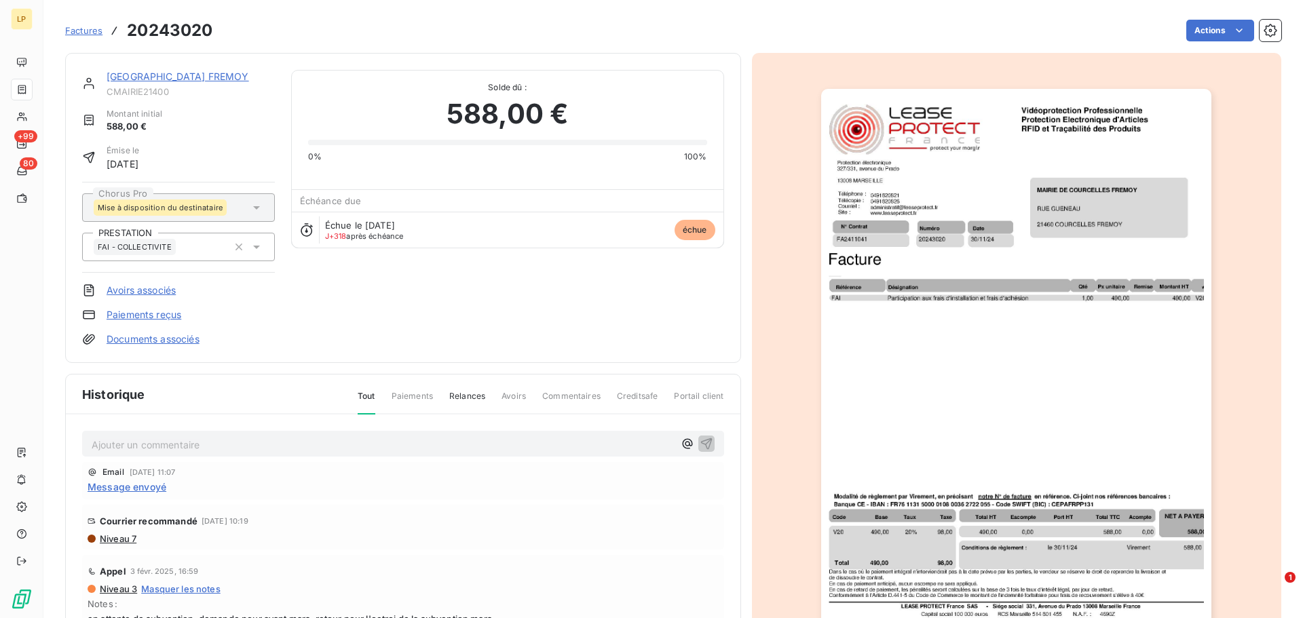
click at [135, 71] on link "[GEOGRAPHIC_DATA] FREMOY" at bounding box center [178, 77] width 143 height 12
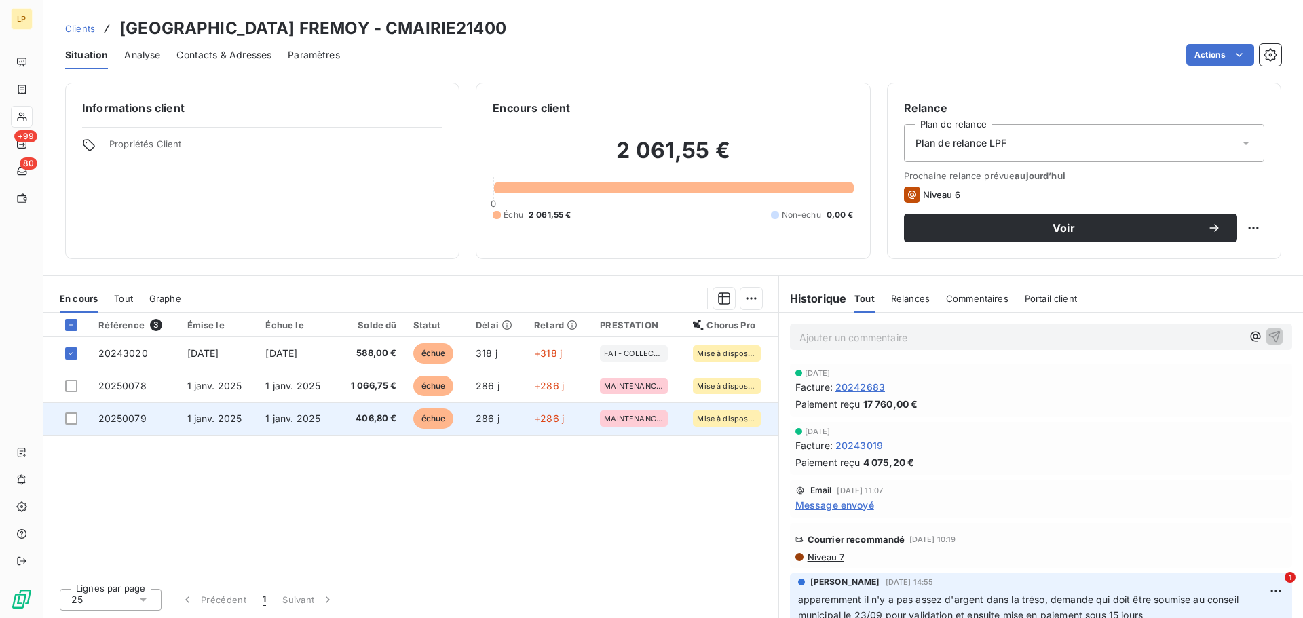
click at [449, 417] on span "échue" at bounding box center [433, 419] width 41 height 20
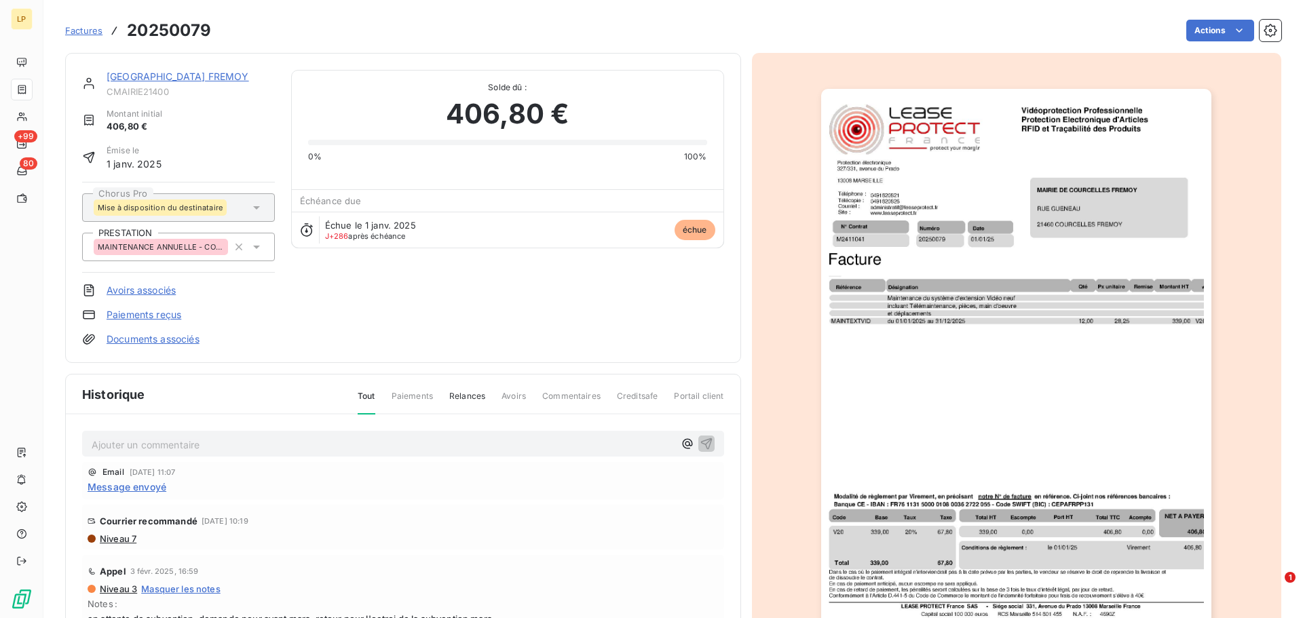
click at [966, 267] on img "button" at bounding box center [1016, 365] width 390 height 553
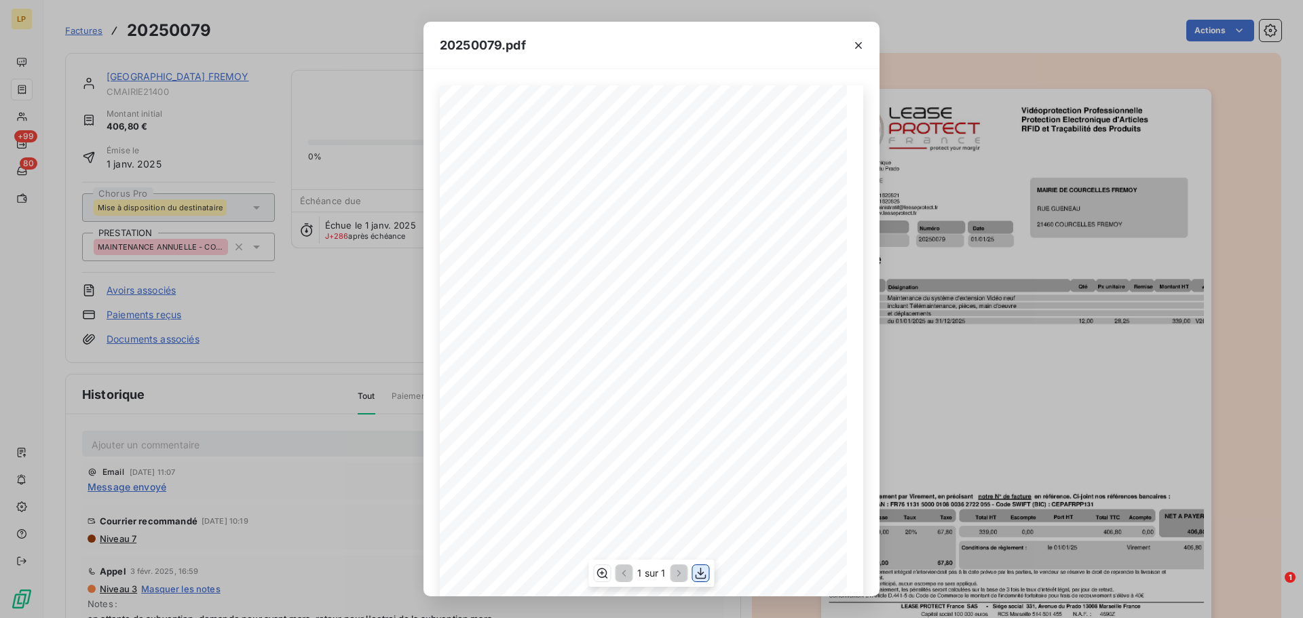
click at [704, 575] on icon "button" at bounding box center [701, 574] width 14 height 14
click at [212, 90] on div "20250079.pdf N° Contrat Numéro 20250079 [DATE] M2411041 Date Protection électro…" at bounding box center [651, 309] width 1303 height 618
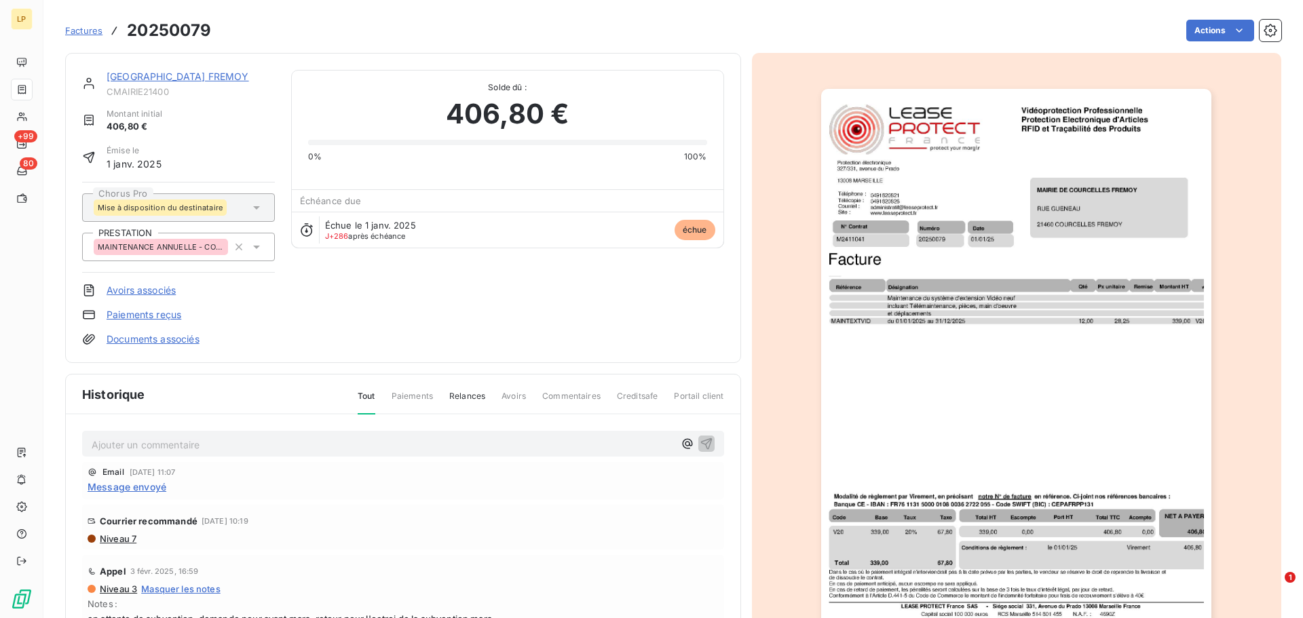
click at [210, 73] on link "[GEOGRAPHIC_DATA] FREMOY" at bounding box center [178, 77] width 143 height 12
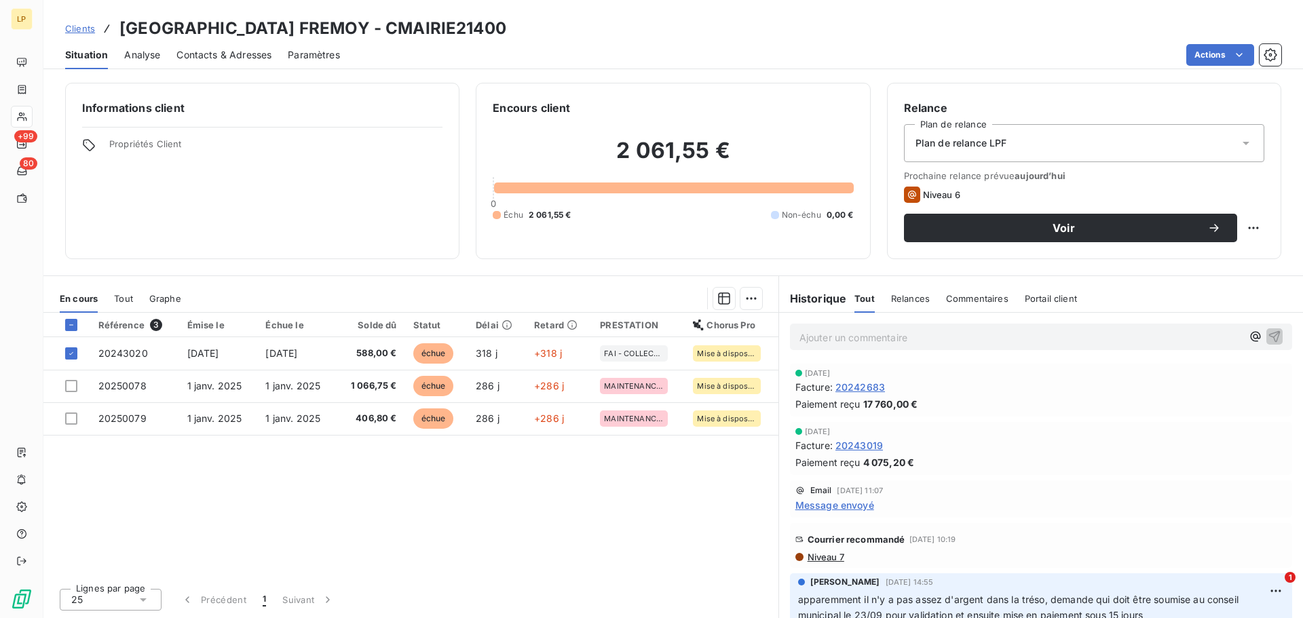
click at [421, 26] on h3 "[GEOGRAPHIC_DATA] FREMOY - CMAIRIE21400" at bounding box center [312, 28] width 387 height 24
copy h3 "CMAIRIE21400"
click at [118, 301] on span "Tout" at bounding box center [123, 298] width 19 height 11
